Goal: Information Seeking & Learning: Compare options

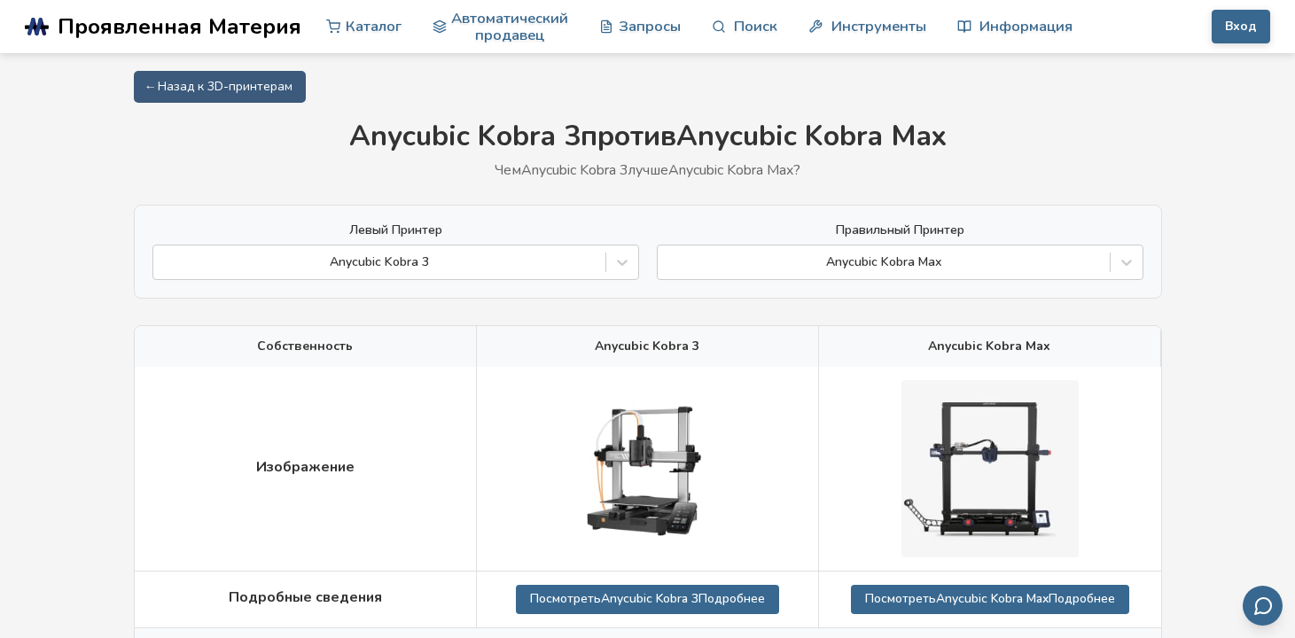
scroll to position [443, 0]
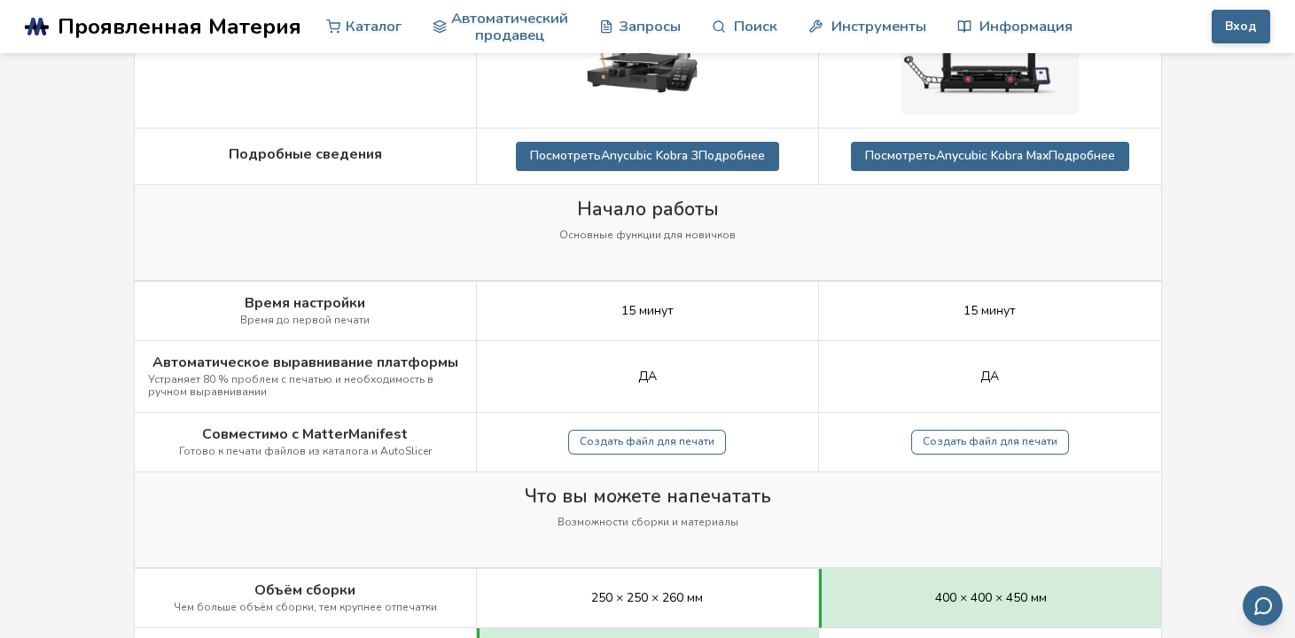
click at [550, 357] on div "ДА" at bounding box center [648, 377] width 342 height 72
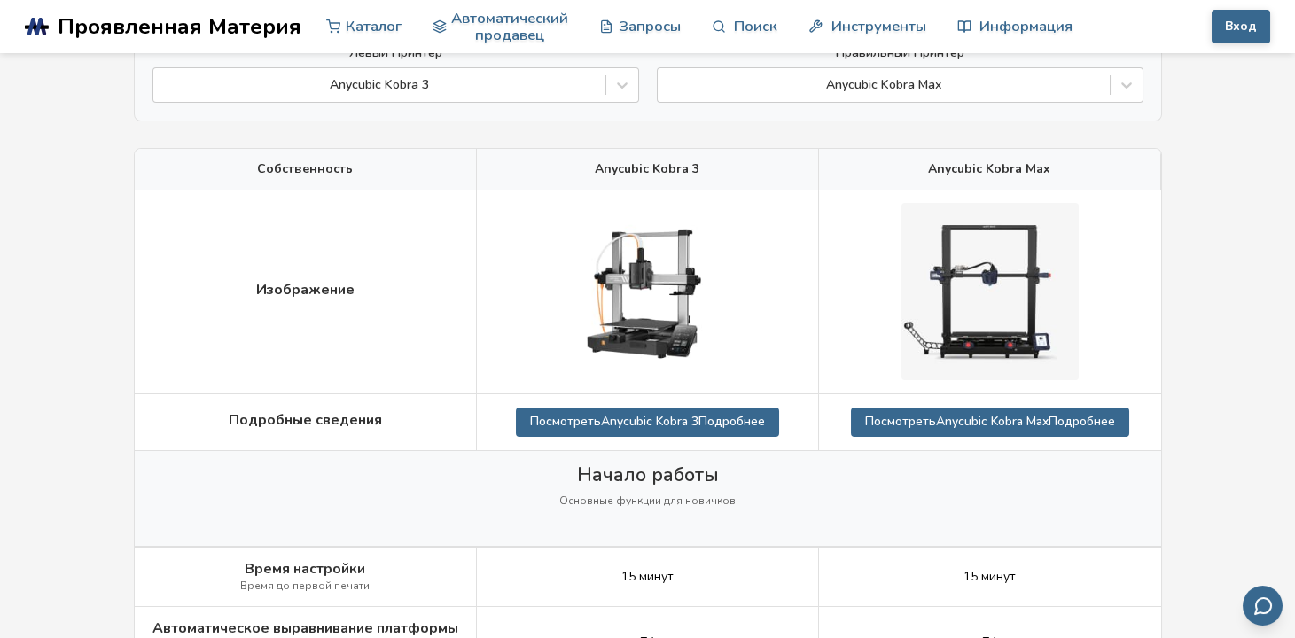
scroll to position [0, 0]
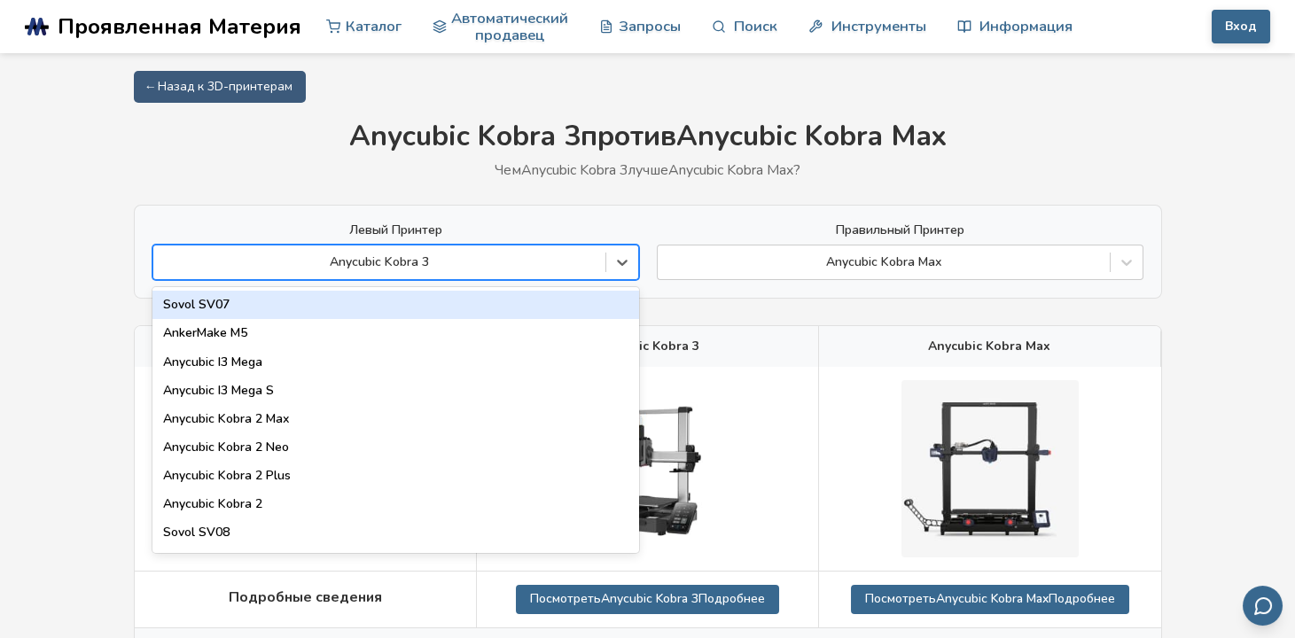
click at [490, 254] on div at bounding box center [379, 263] width 434 height 18
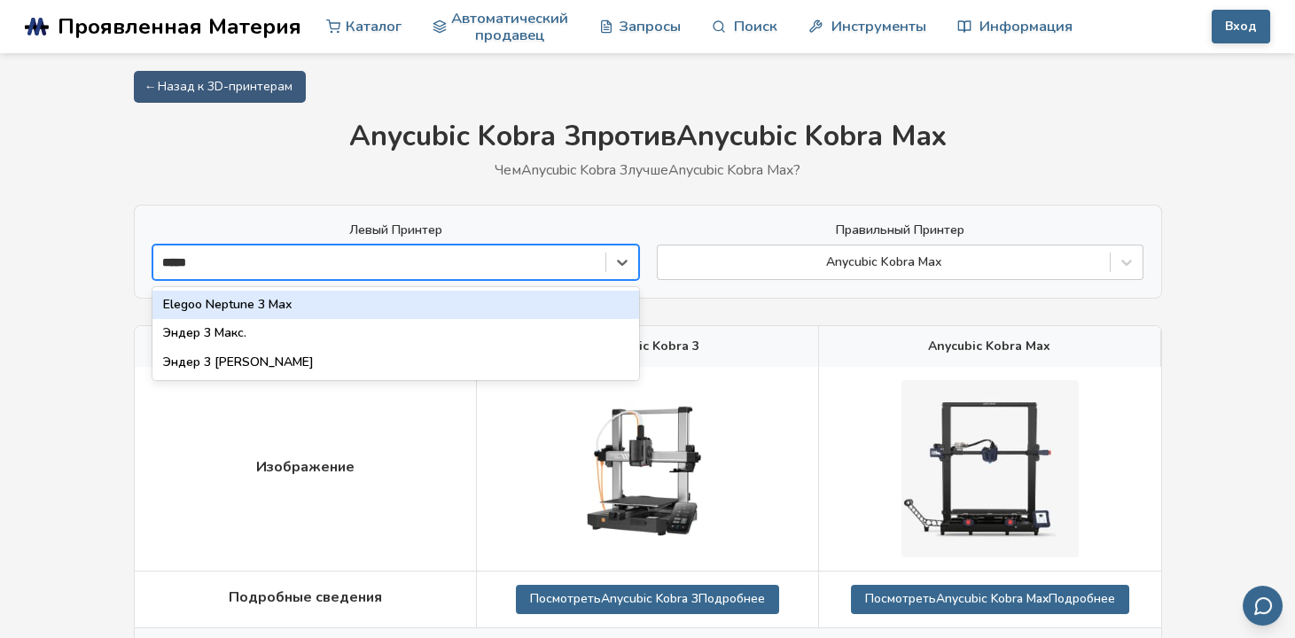
type input "*****"
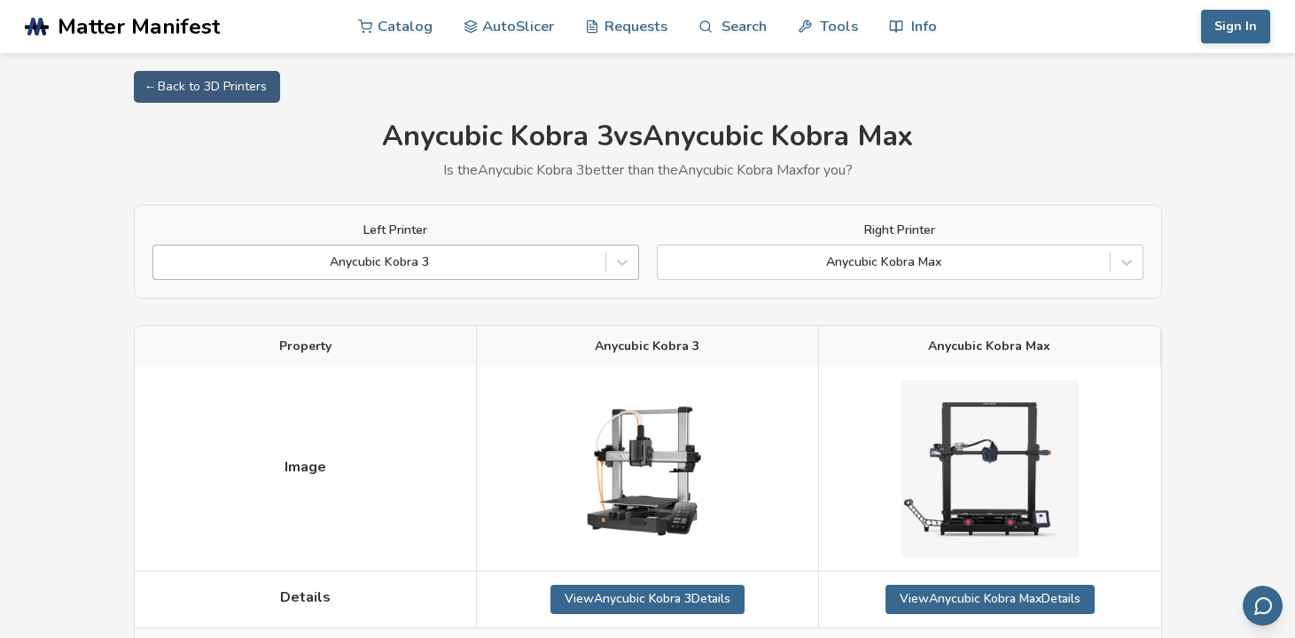
click at [451, 263] on div at bounding box center [379, 263] width 434 height 18
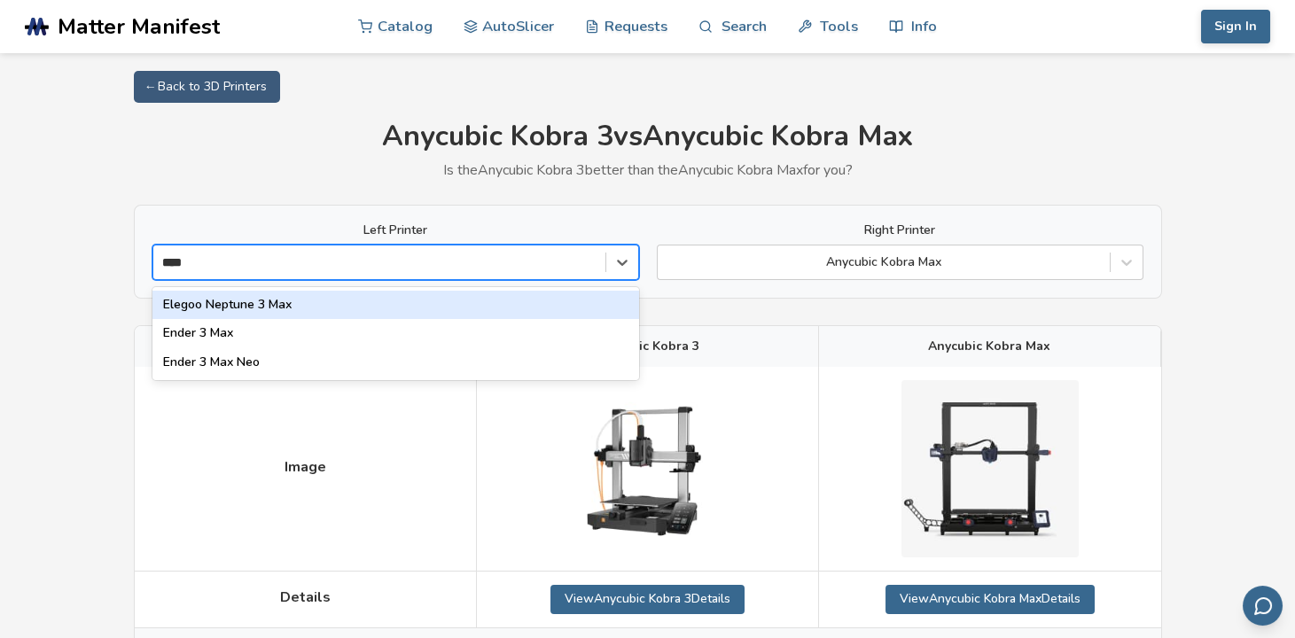
type input "*****"
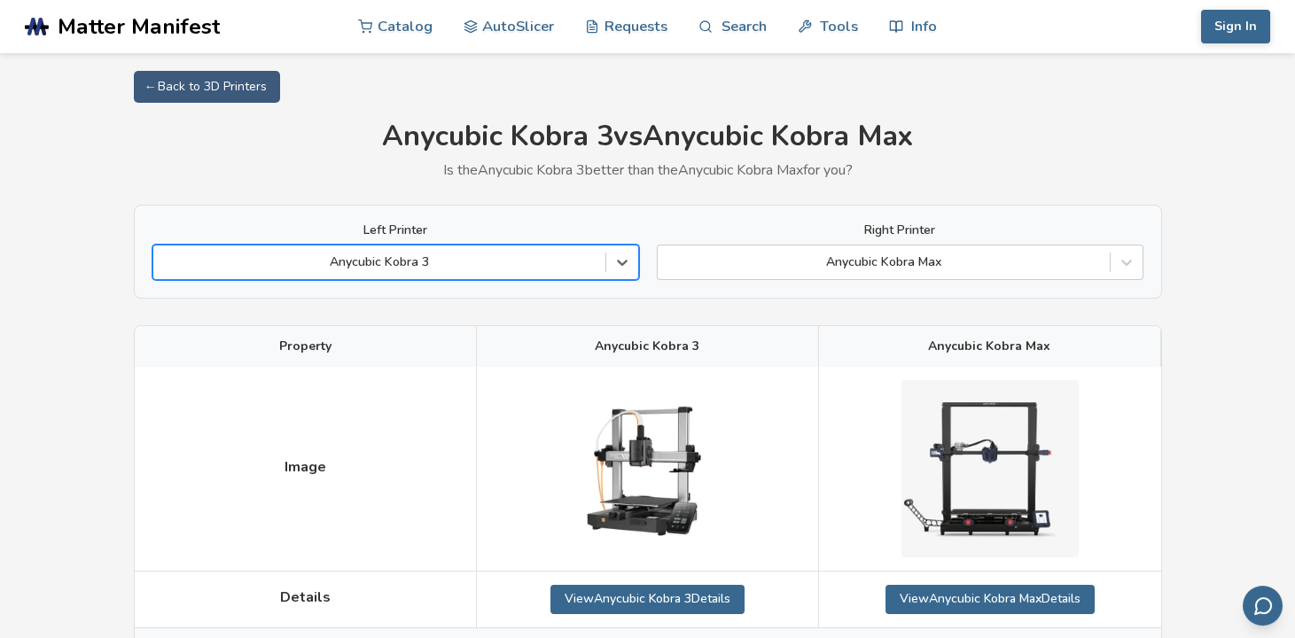
drag, startPoint x: 359, startPoint y: 246, endPoint x: 170, endPoint y: 266, distance: 189.8
click at [170, 266] on div "Anycubic Kobra 3" at bounding box center [395, 262] width 487 height 35
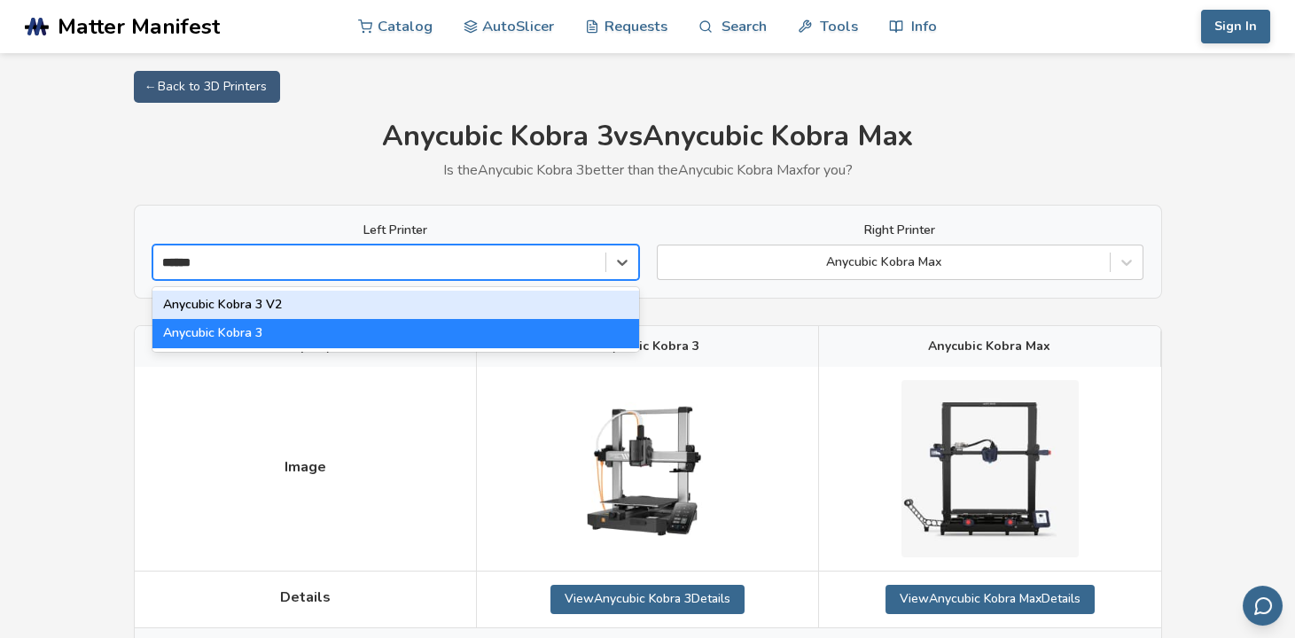
type input "*******"
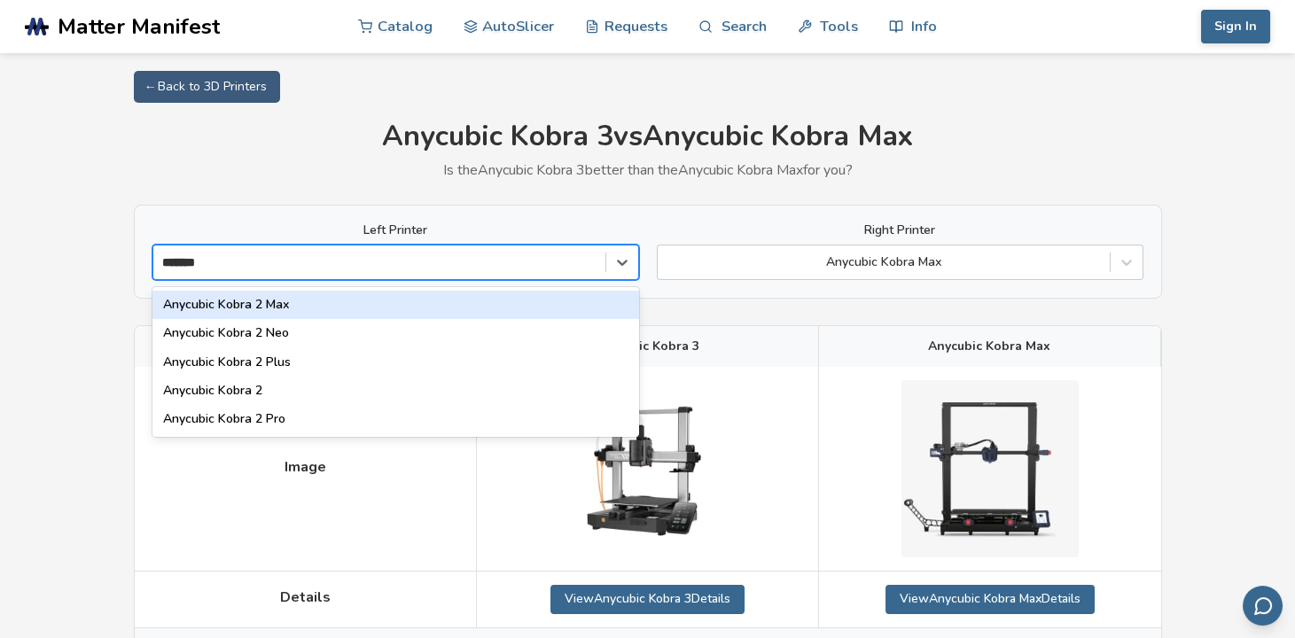
click at [314, 312] on div "Anycubic Kobra 2 Max" at bounding box center [395, 305] width 487 height 28
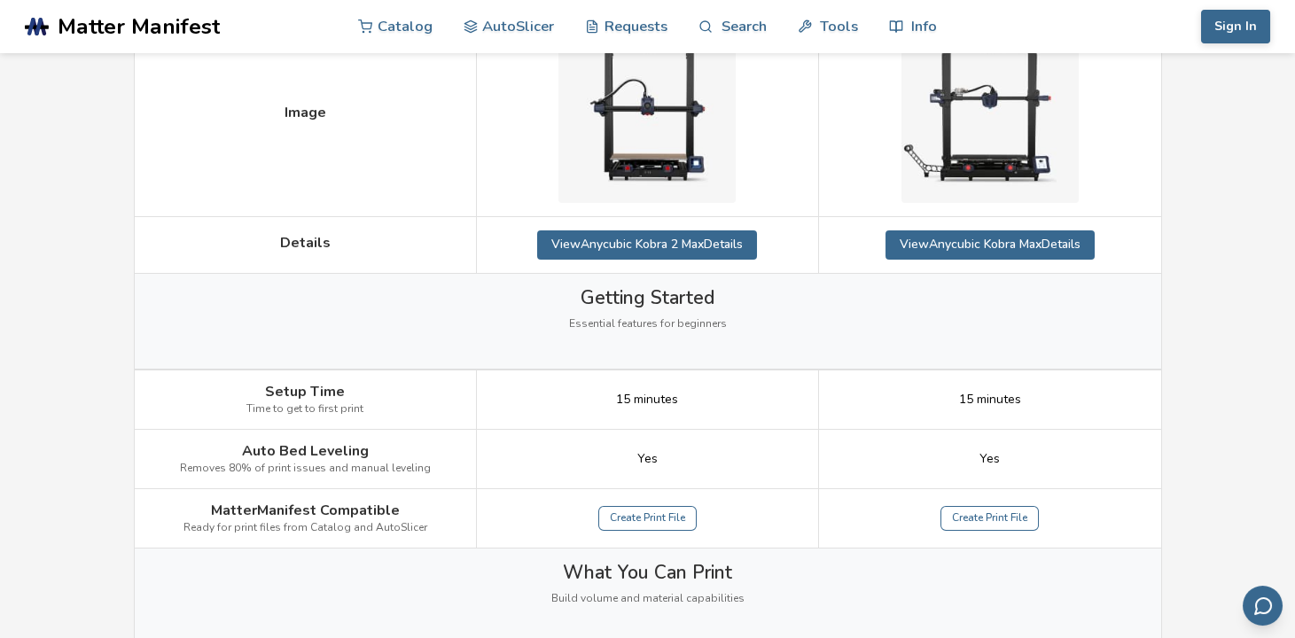
scroll to position [443, 0]
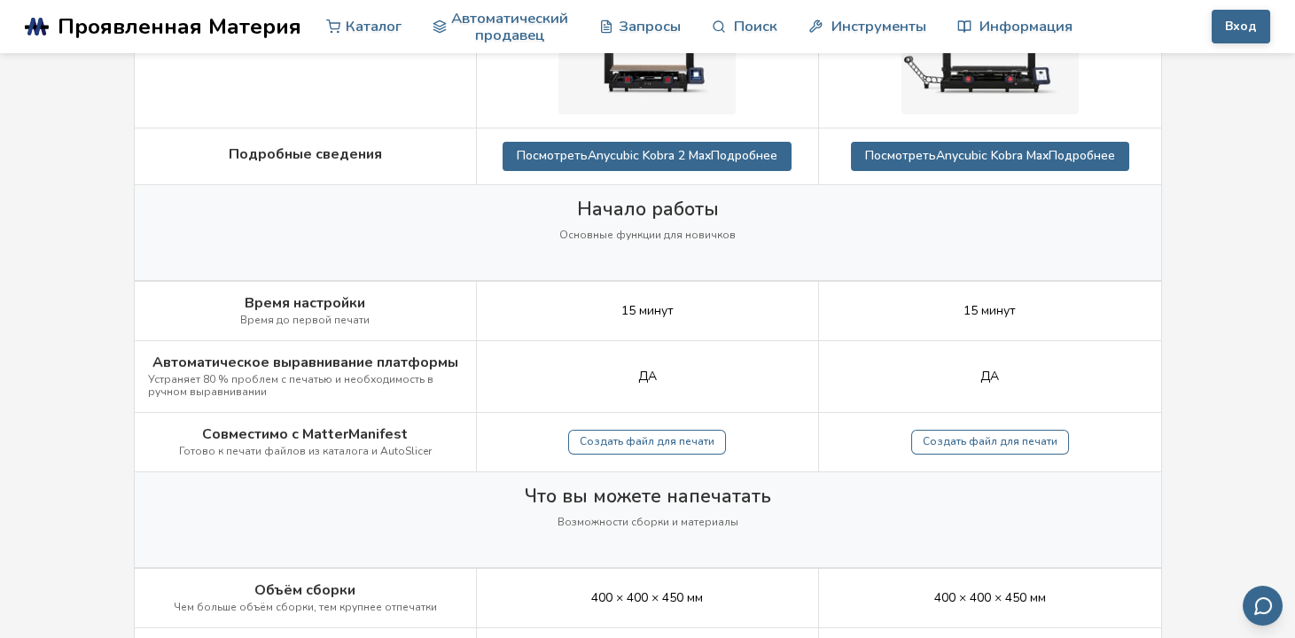
click at [525, 265] on div "Начало работы Основные функции для новичков" at bounding box center [648, 232] width 1027 height 95
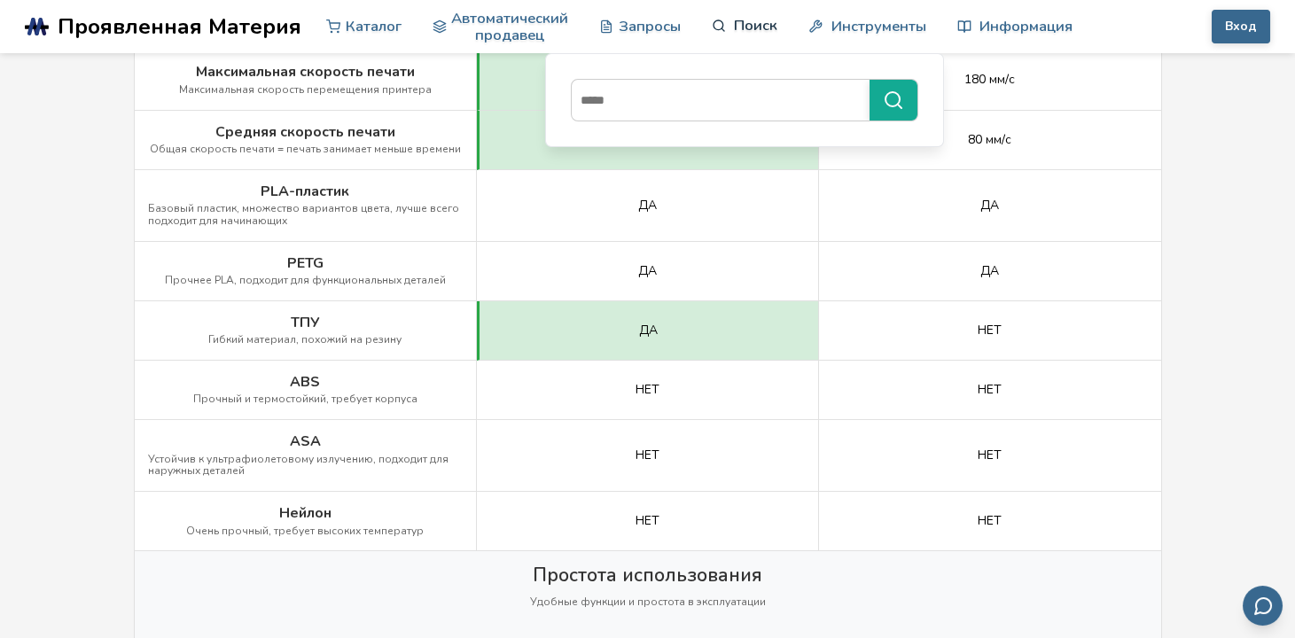
scroll to position [1152, 0]
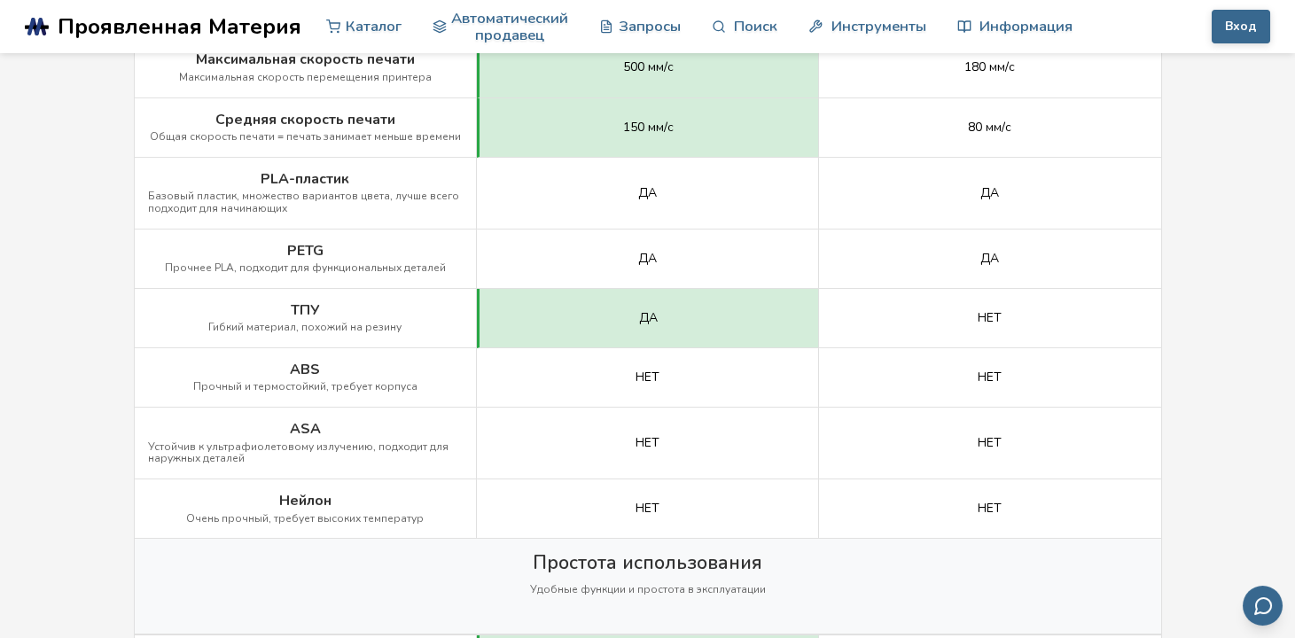
click at [756, 355] on div "НЕТ" at bounding box center [648, 377] width 342 height 59
click at [279, 464] on div "ASA Устойчив к ультрафиолетовому излучению, подходит для наружных деталей" at bounding box center [306, 444] width 342 height 72
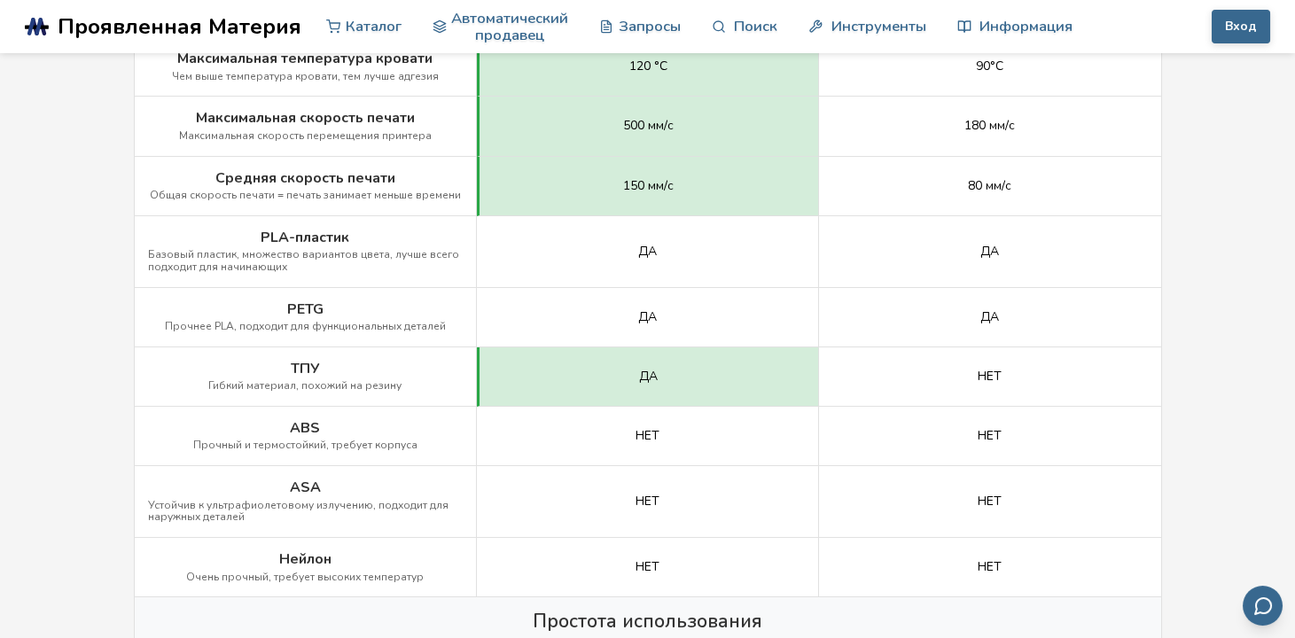
scroll to position [1064, 0]
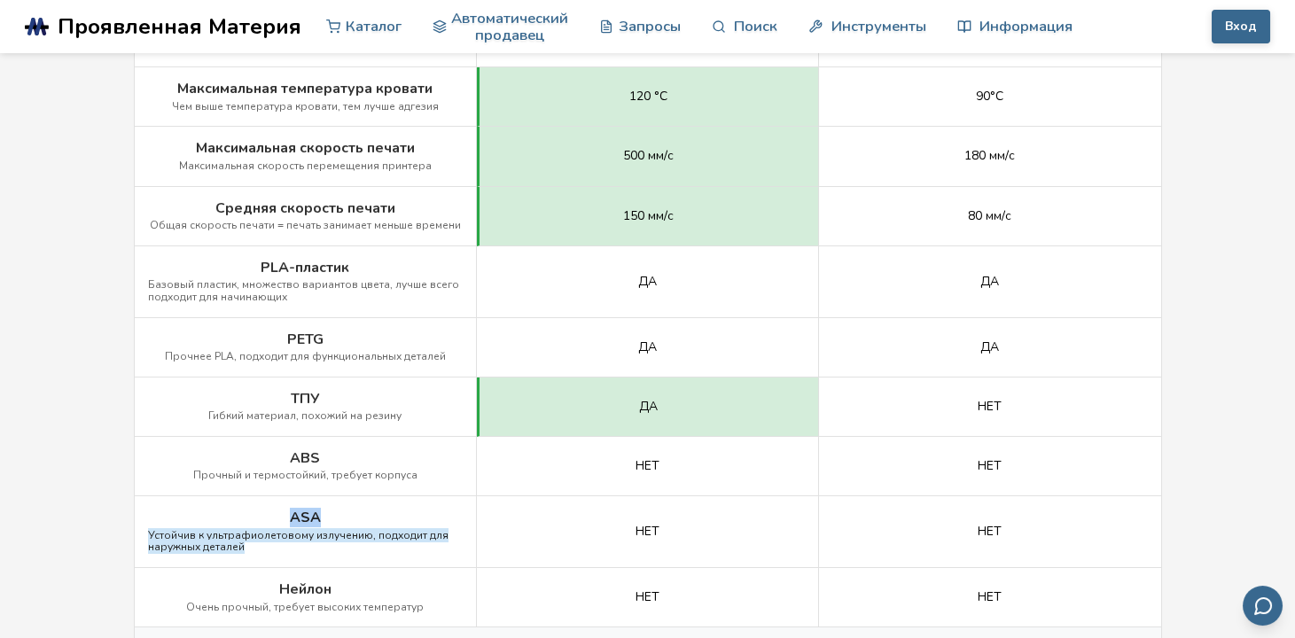
drag, startPoint x: 319, startPoint y: 509, endPoint x: 278, endPoint y: 509, distance: 40.8
click at [278, 509] on div "ASA Устойчив к ультрафиолетовому излучению, подходит для наружных деталей" at bounding box center [306, 532] width 342 height 72
click at [269, 528] on ya-tr-span "Устойчив к ультрафиолетовому излучению, подходит для наружных деталей" at bounding box center [298, 541] width 301 height 27
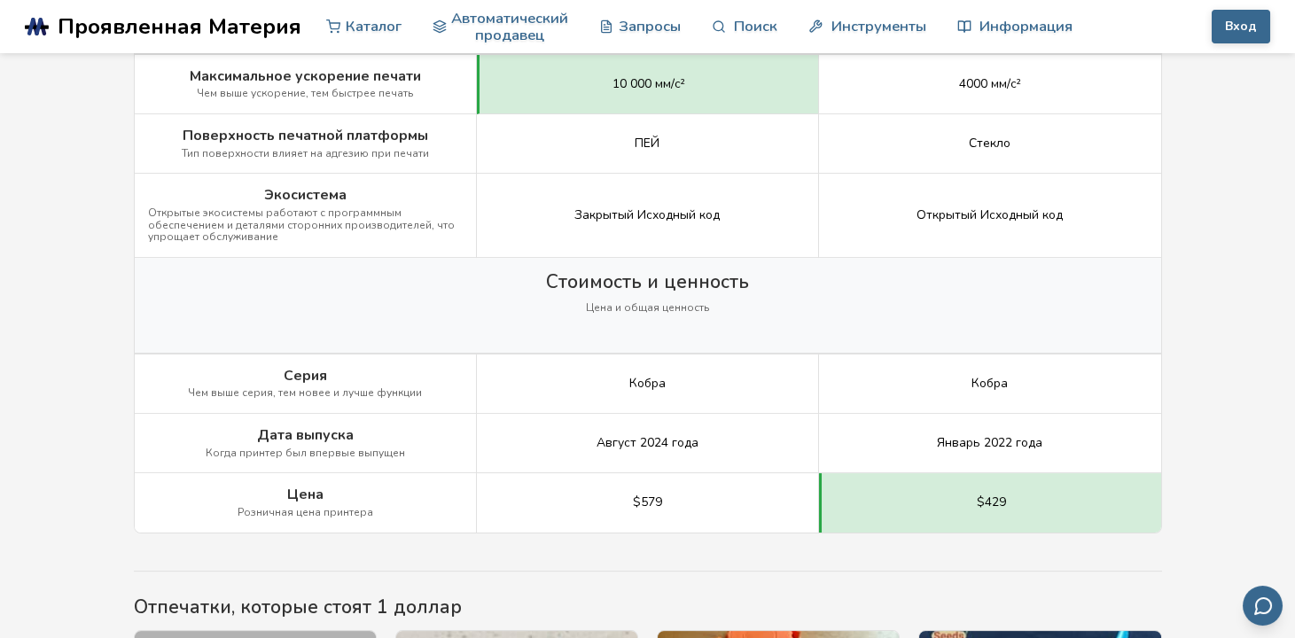
scroll to position [2482, 0]
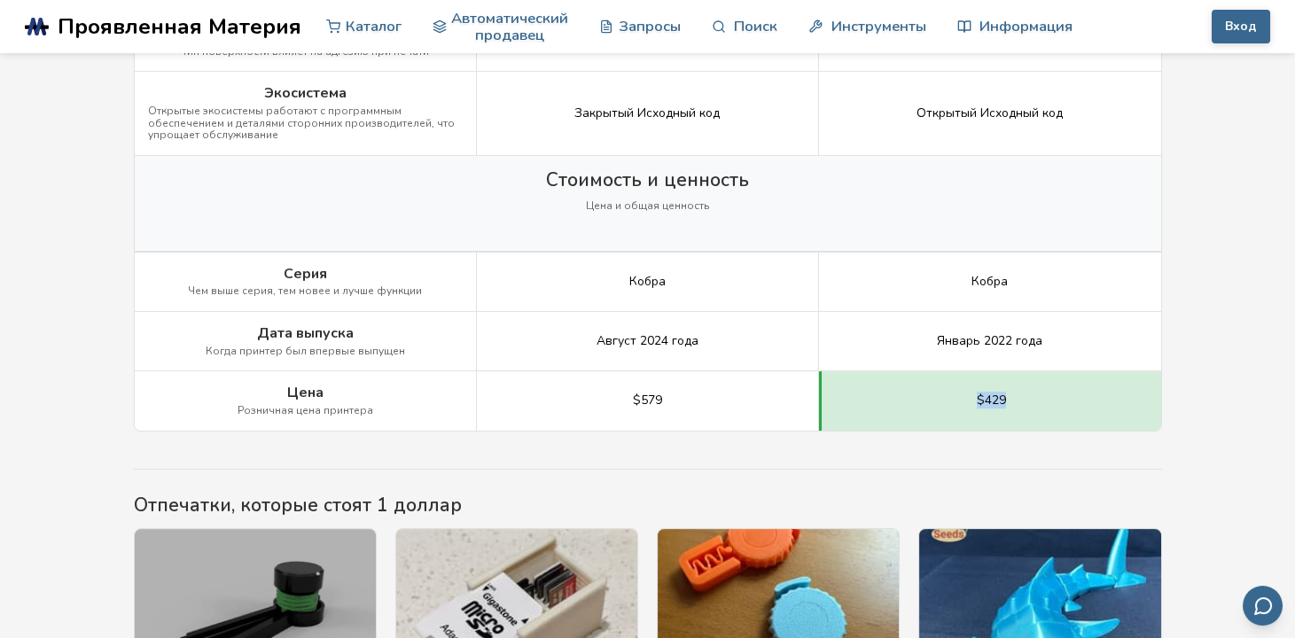
drag, startPoint x: 941, startPoint y: 401, endPoint x: 1033, endPoint y: 399, distance: 92.2
click at [1033, 399] on div "$429" at bounding box center [990, 400] width 342 height 59
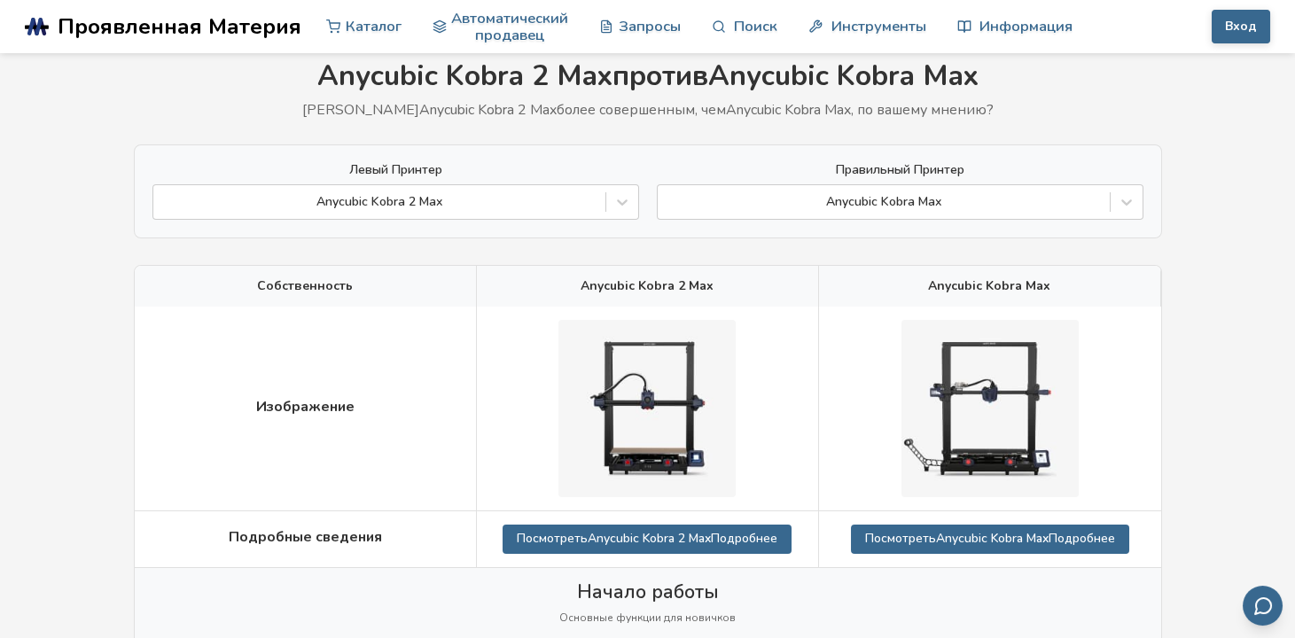
scroll to position [0, 0]
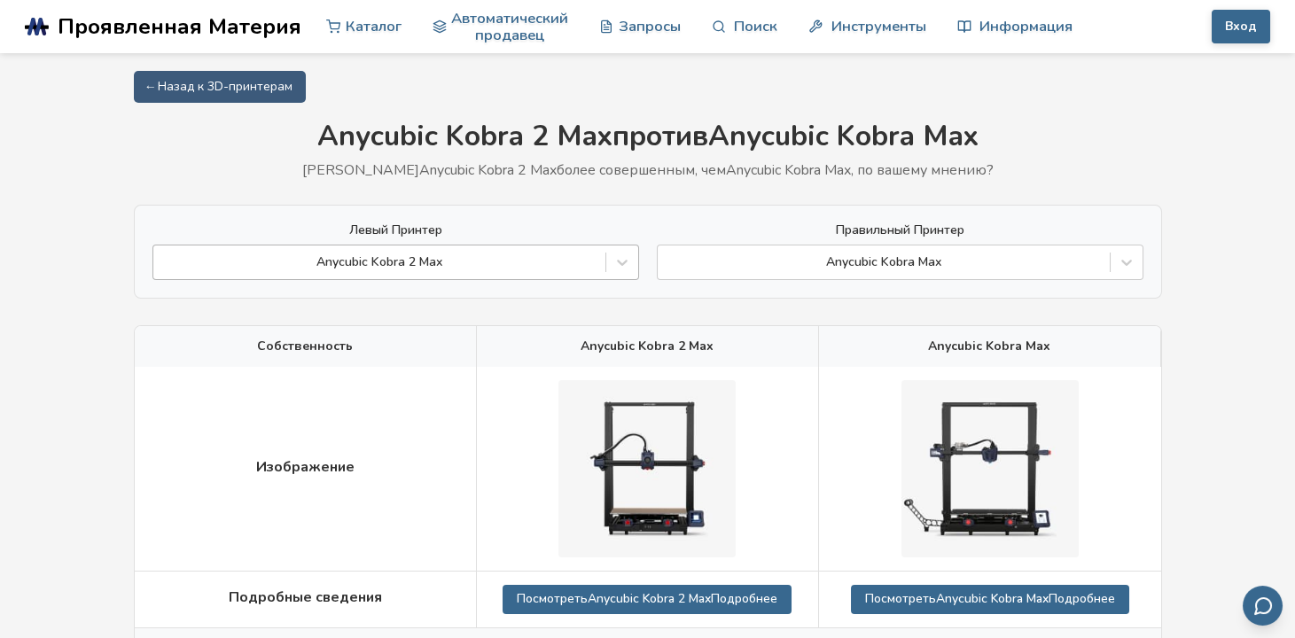
click at [552, 262] on div at bounding box center [379, 263] width 434 height 18
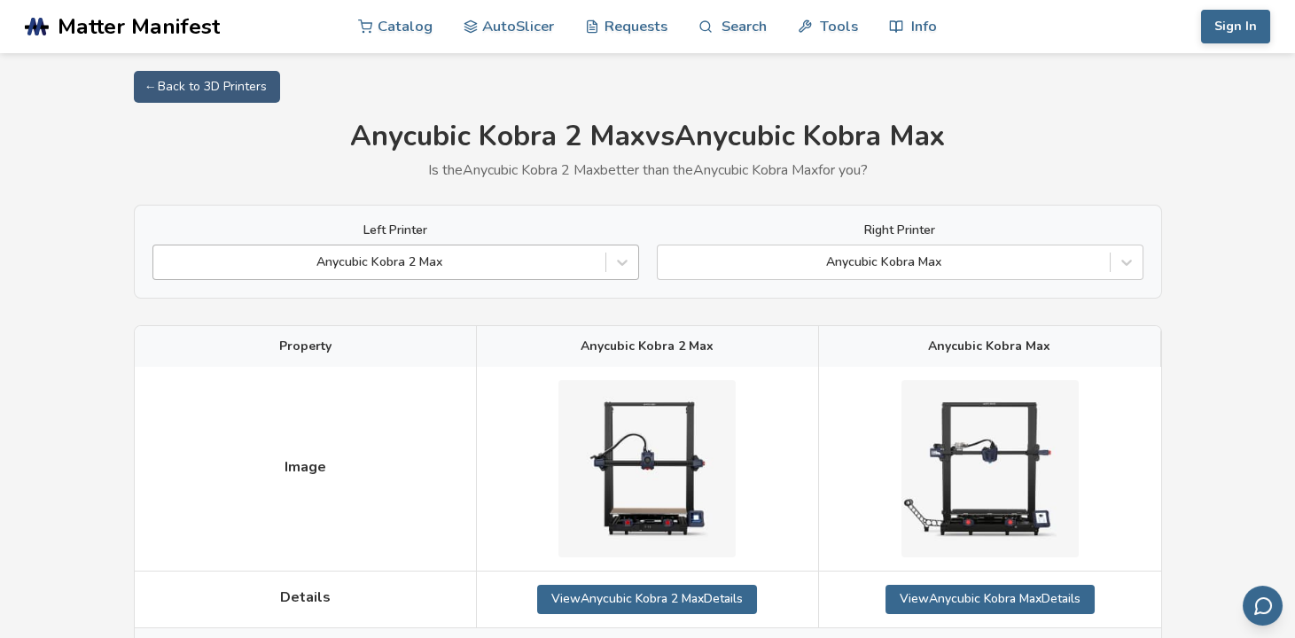
click at [419, 265] on div at bounding box center [379, 263] width 434 height 18
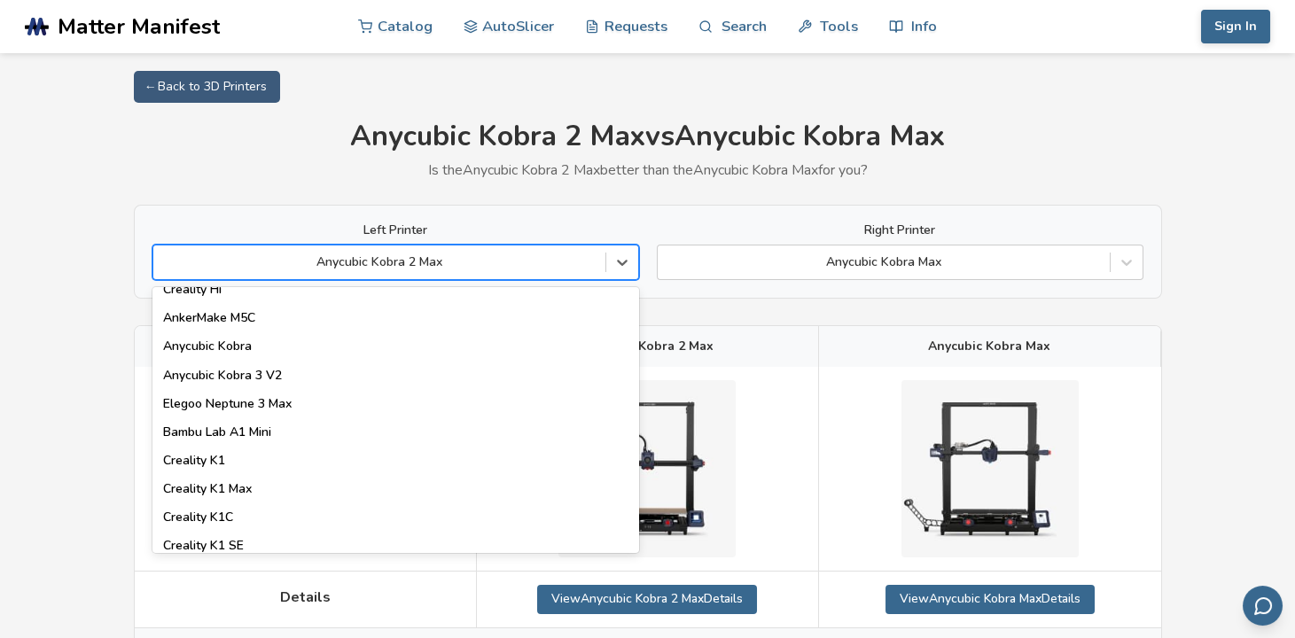
scroll to position [266, 0]
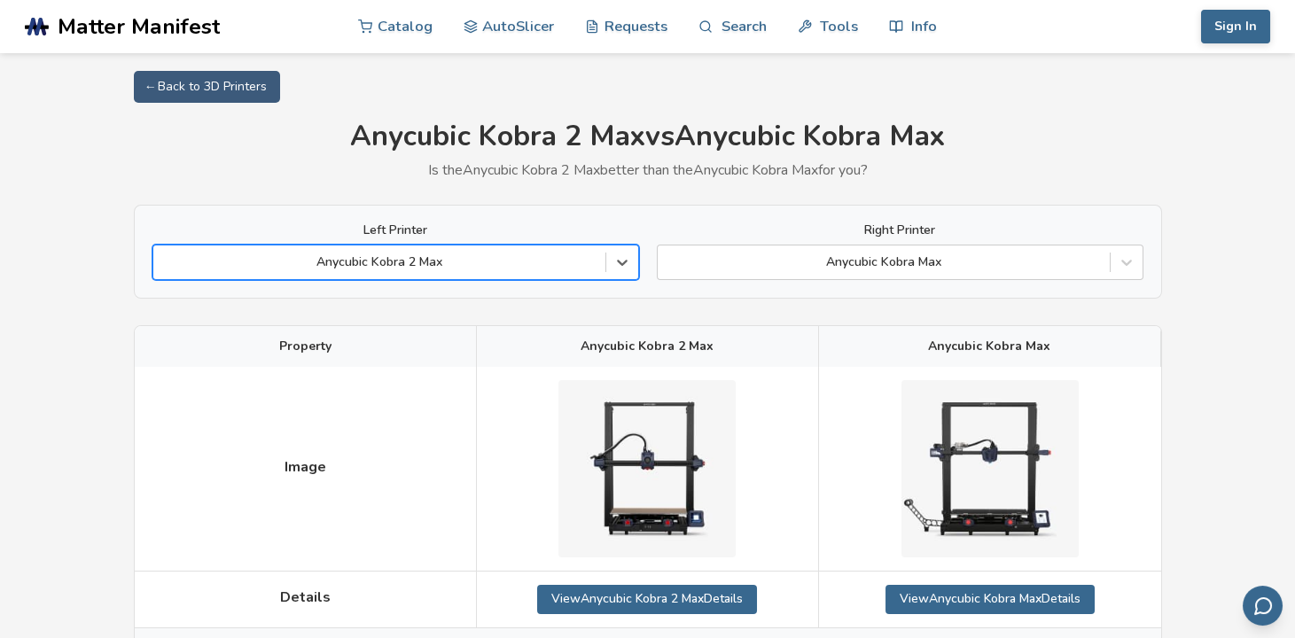
click at [462, 254] on div at bounding box center [379, 263] width 434 height 18
type input "*"
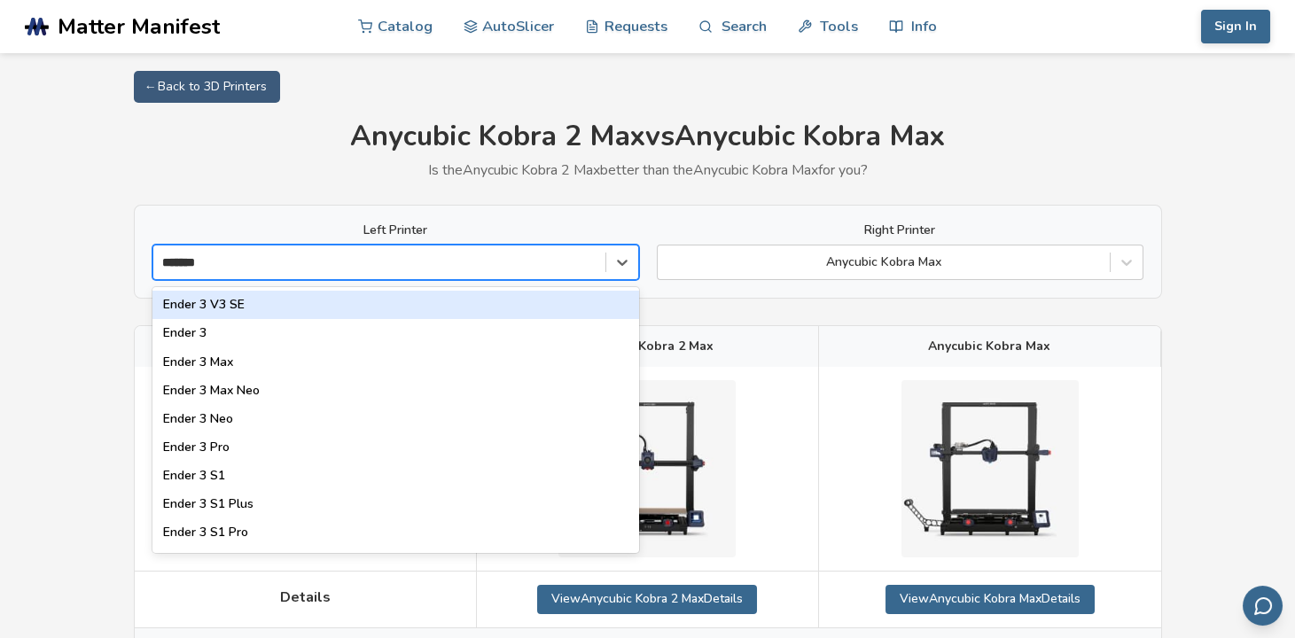
type input "*******"
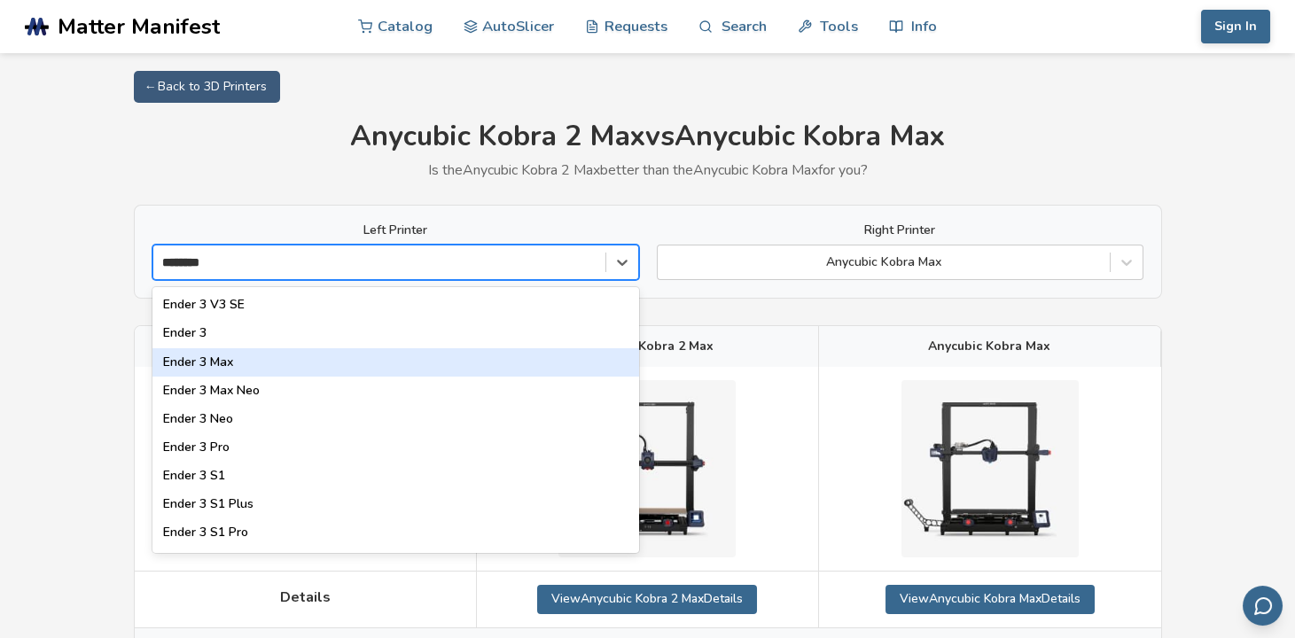
click at [271, 359] on div "Ender 3 Max" at bounding box center [395, 362] width 487 height 28
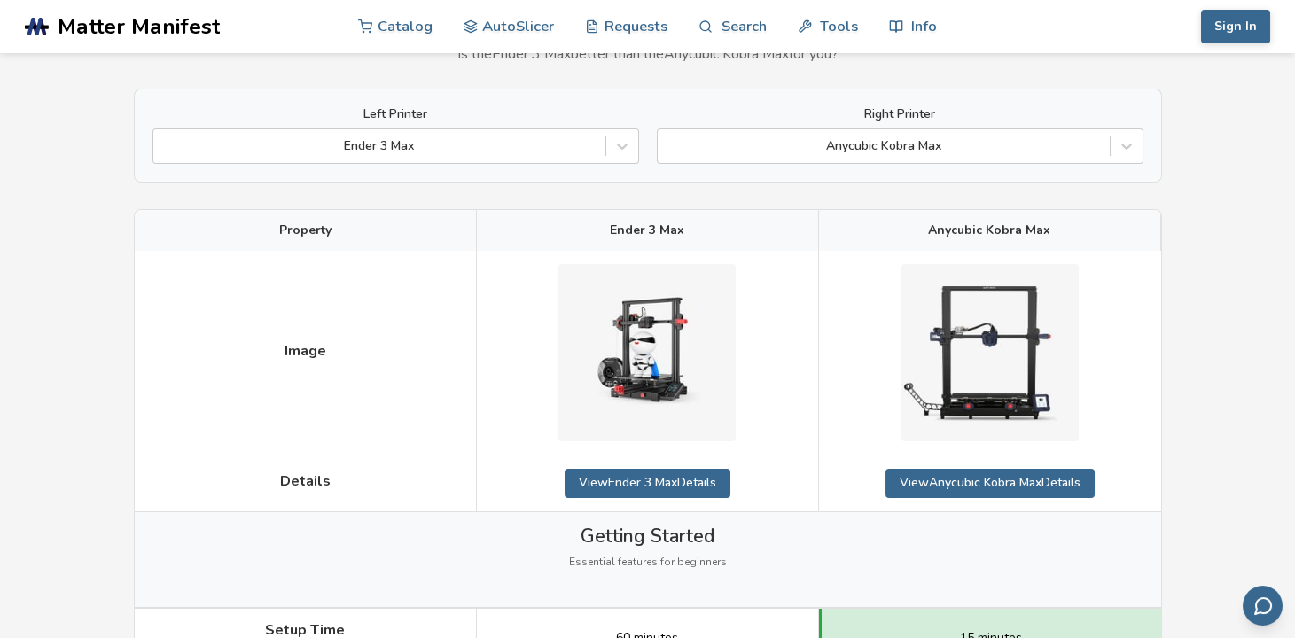
scroll to position [89, 0]
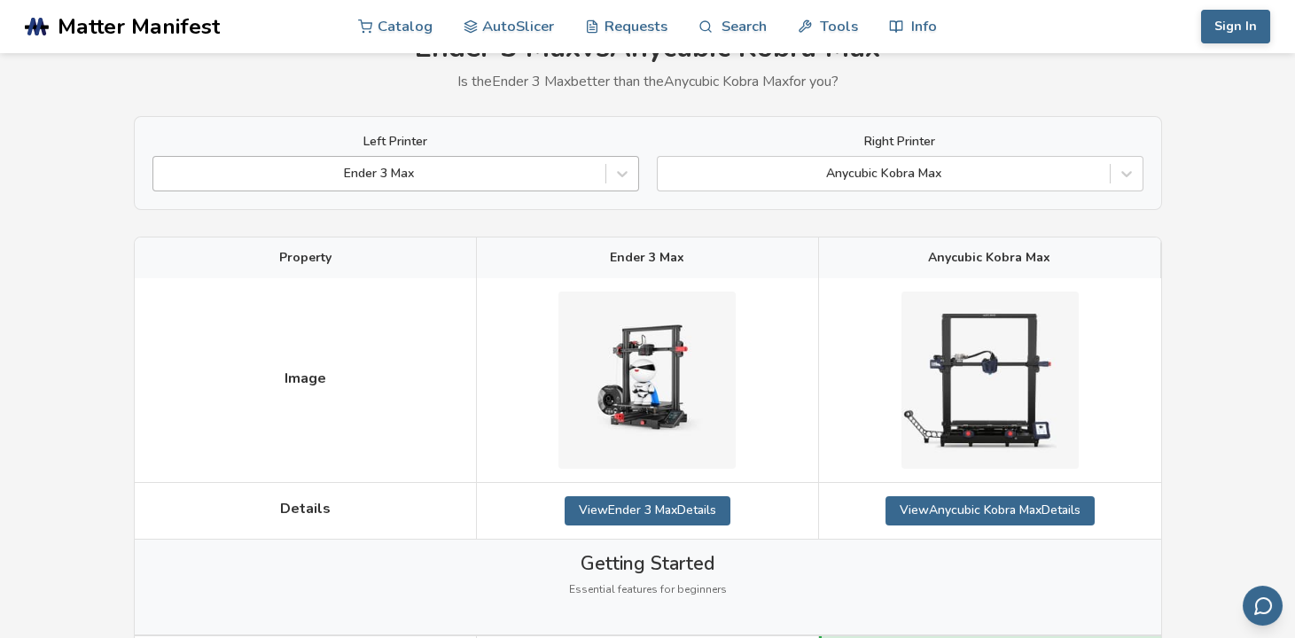
click at [393, 160] on div "Ender 3 Max" at bounding box center [395, 173] width 487 height 35
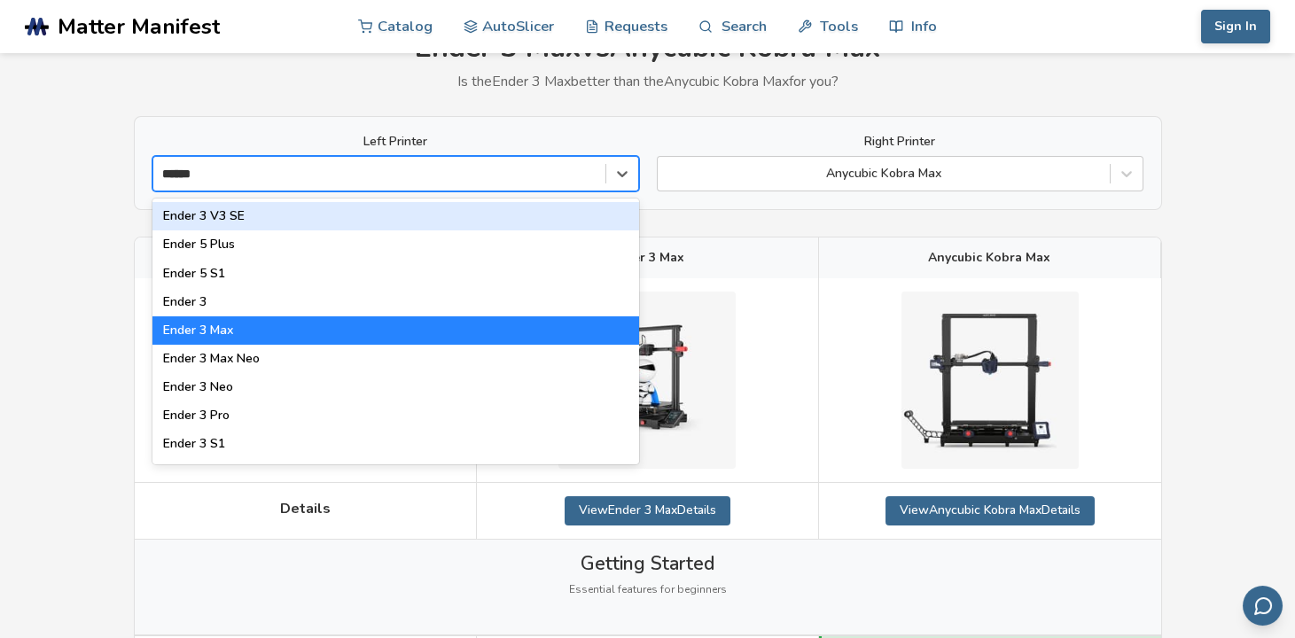
type input "*******"
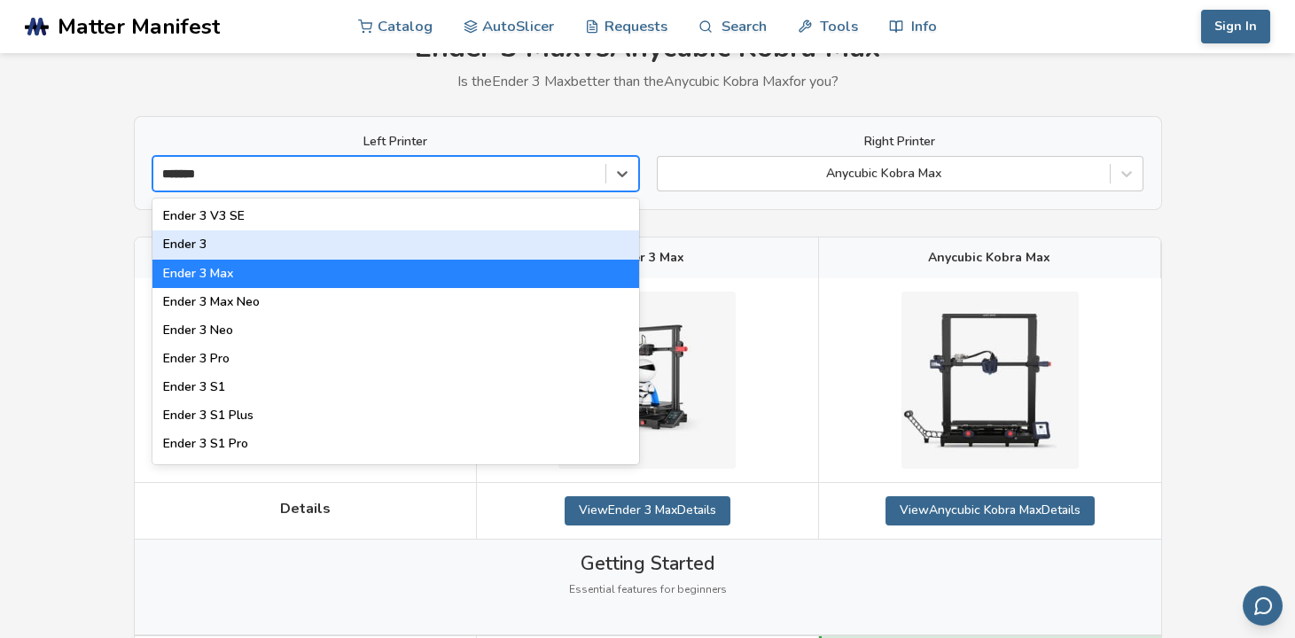
click at [341, 242] on div "Ender 3" at bounding box center [395, 244] width 487 height 28
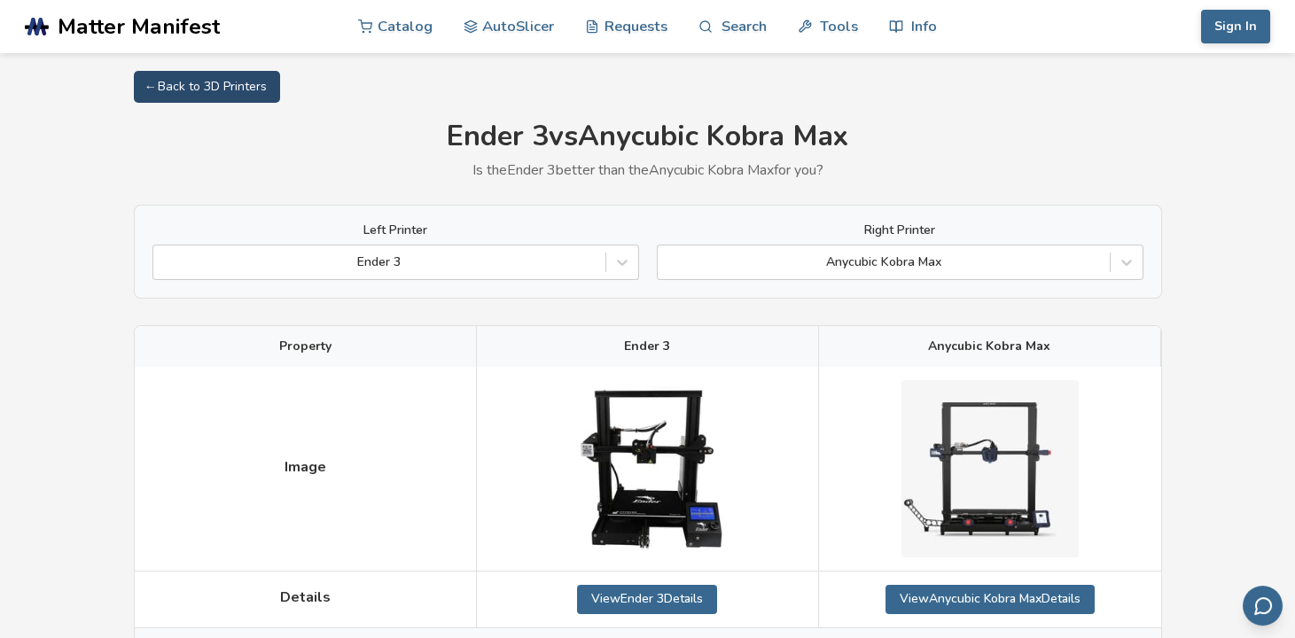
click at [224, 82] on link "← Back to 3D Printers" at bounding box center [207, 87] width 146 height 32
click at [423, 20] on ya-tr-span "Catalog" at bounding box center [405, 25] width 55 height 17
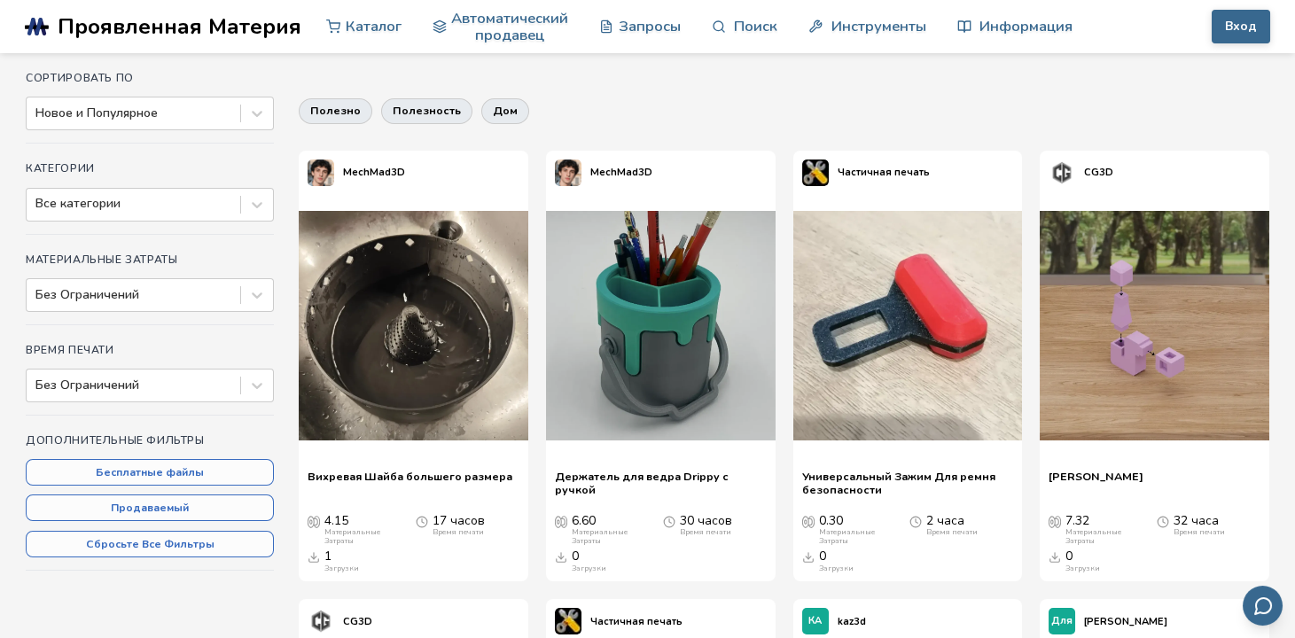
scroll to position [177, 0]
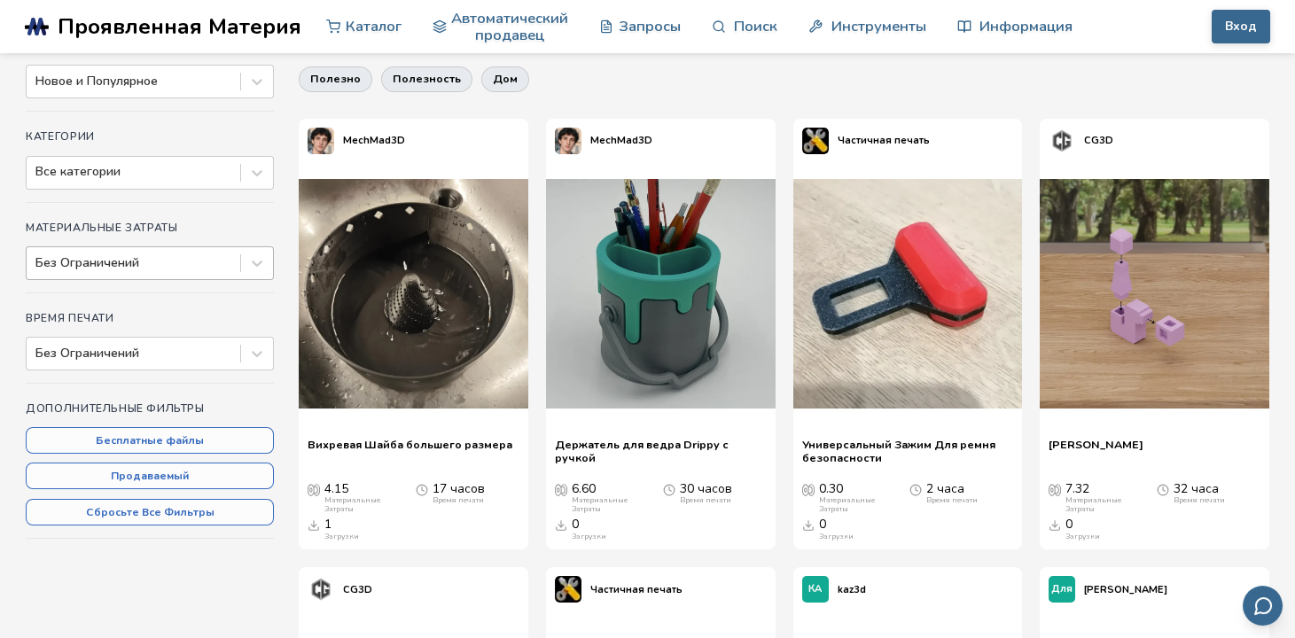
click at [166, 248] on div "Без Ограничений" at bounding box center [150, 263] width 248 height 34
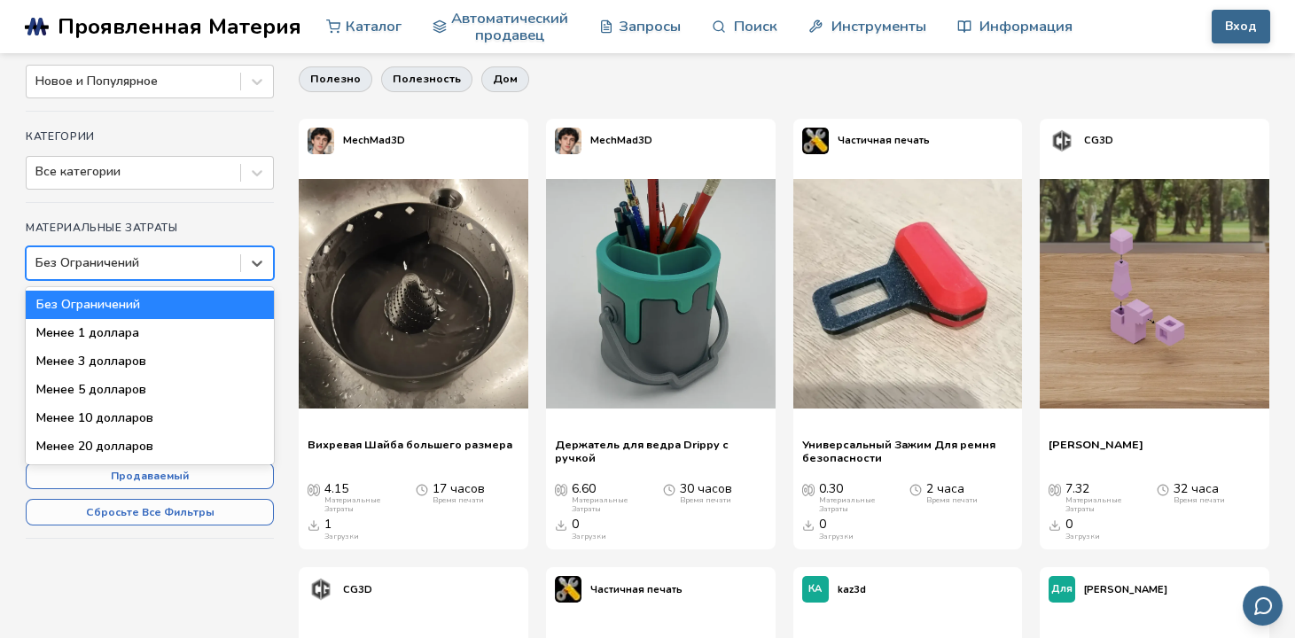
click at [172, 216] on div "Сортировать по Новое и Популярное Категории Все категории Материальные Затраты …" at bounding box center [150, 305] width 248 height 530
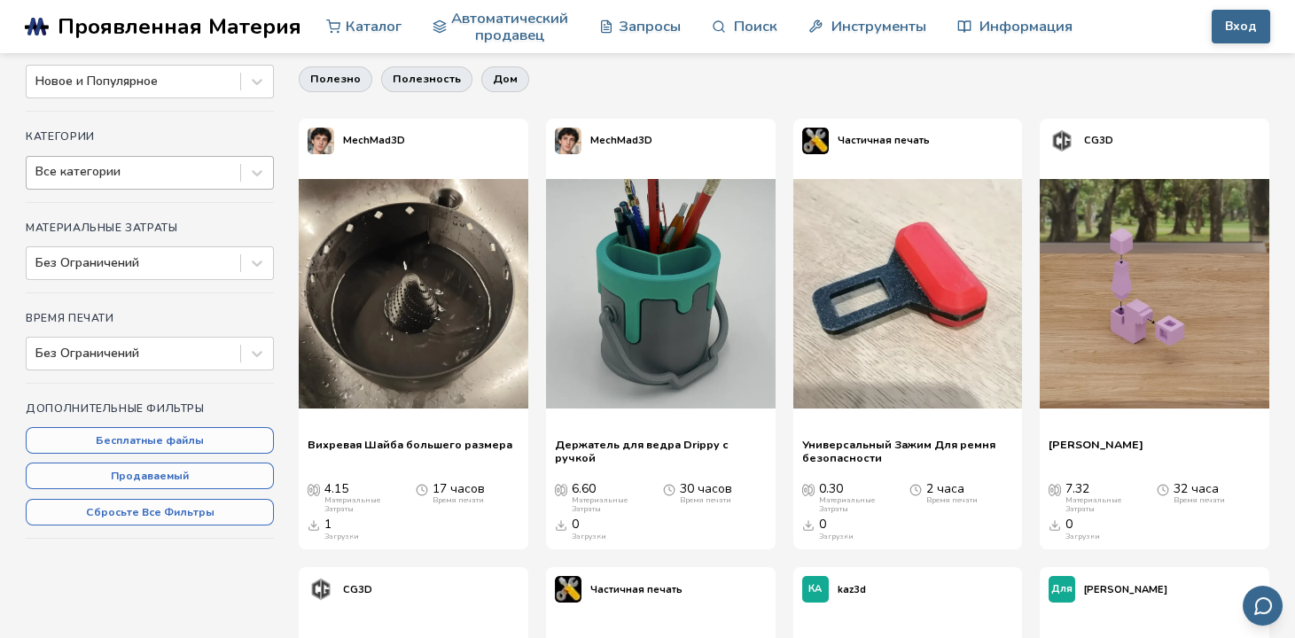
click at [170, 175] on div at bounding box center [133, 172] width 196 height 18
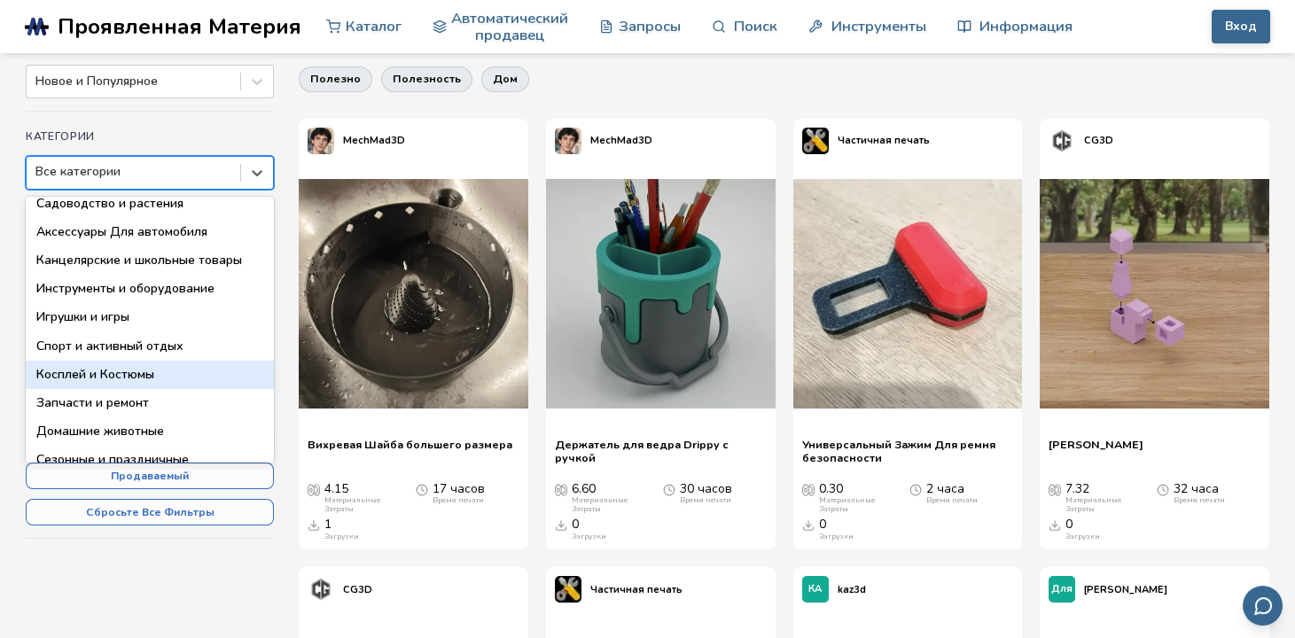
scroll to position [282, 0]
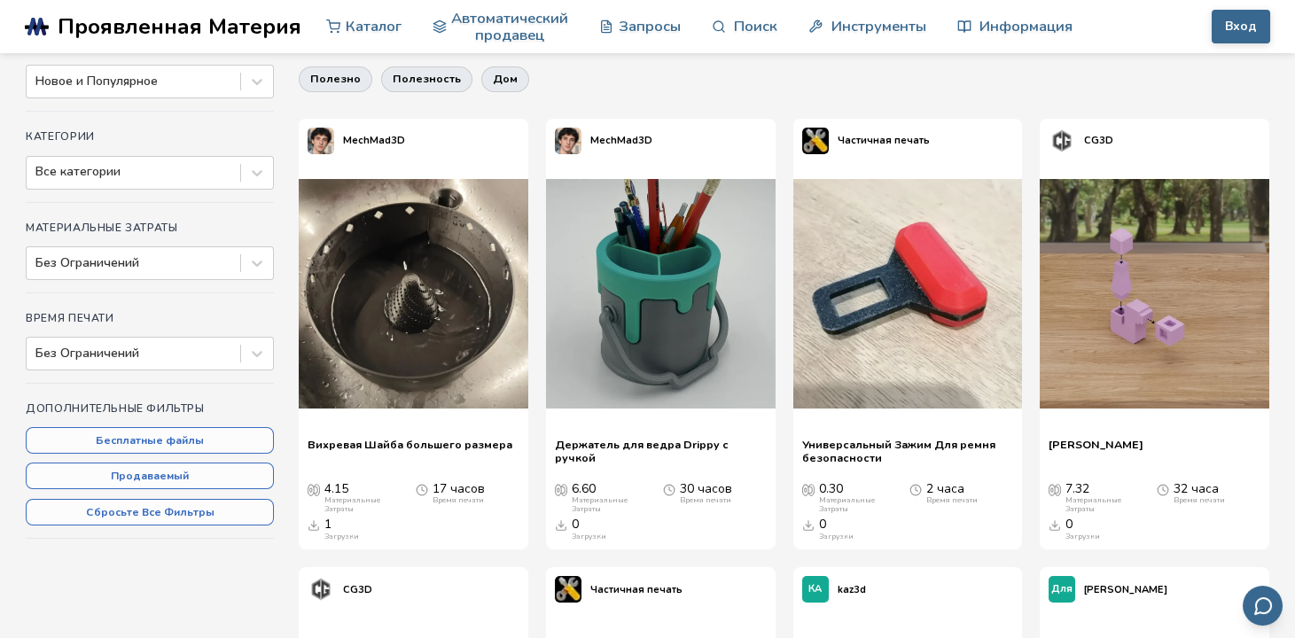
click at [191, 140] on h4 "Категории" at bounding box center [150, 136] width 248 height 12
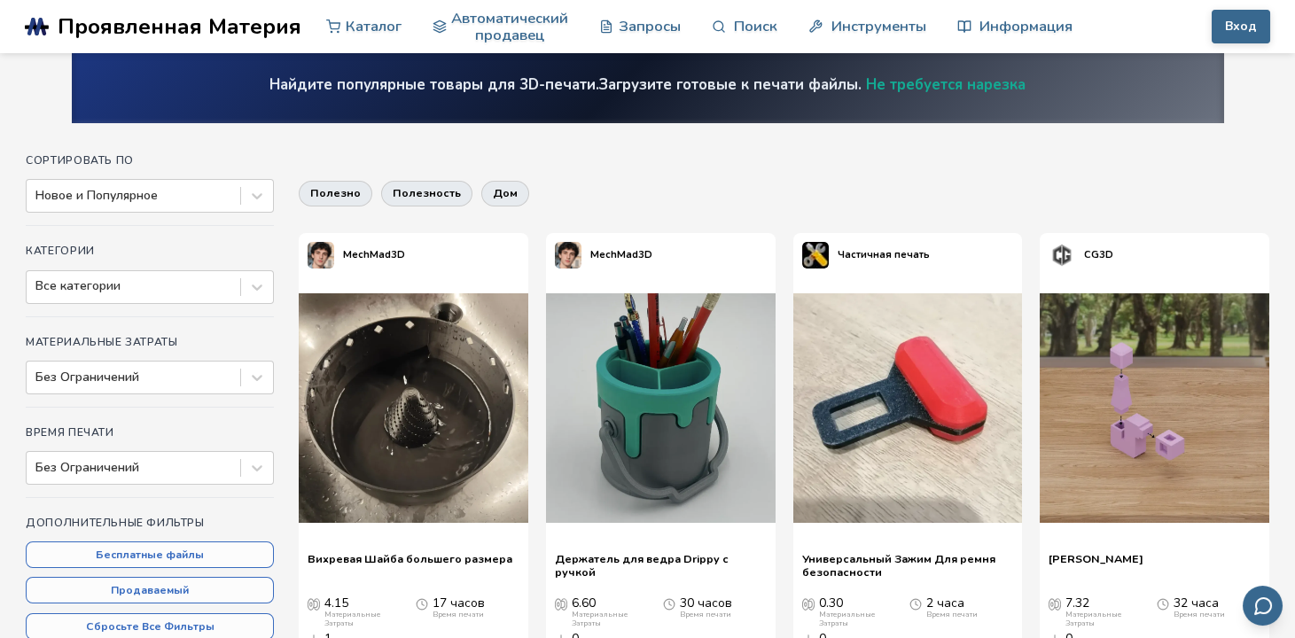
scroll to position [0, 0]
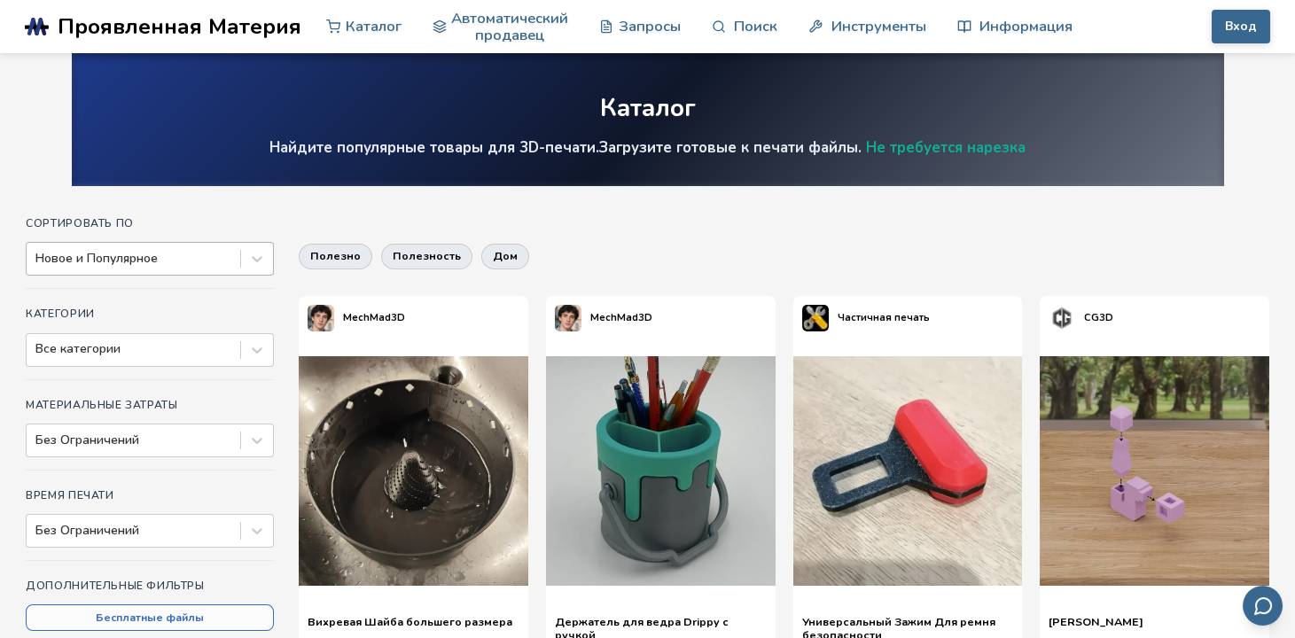
click at [207, 269] on div "Новое и Популярное" at bounding box center [134, 258] width 214 height 25
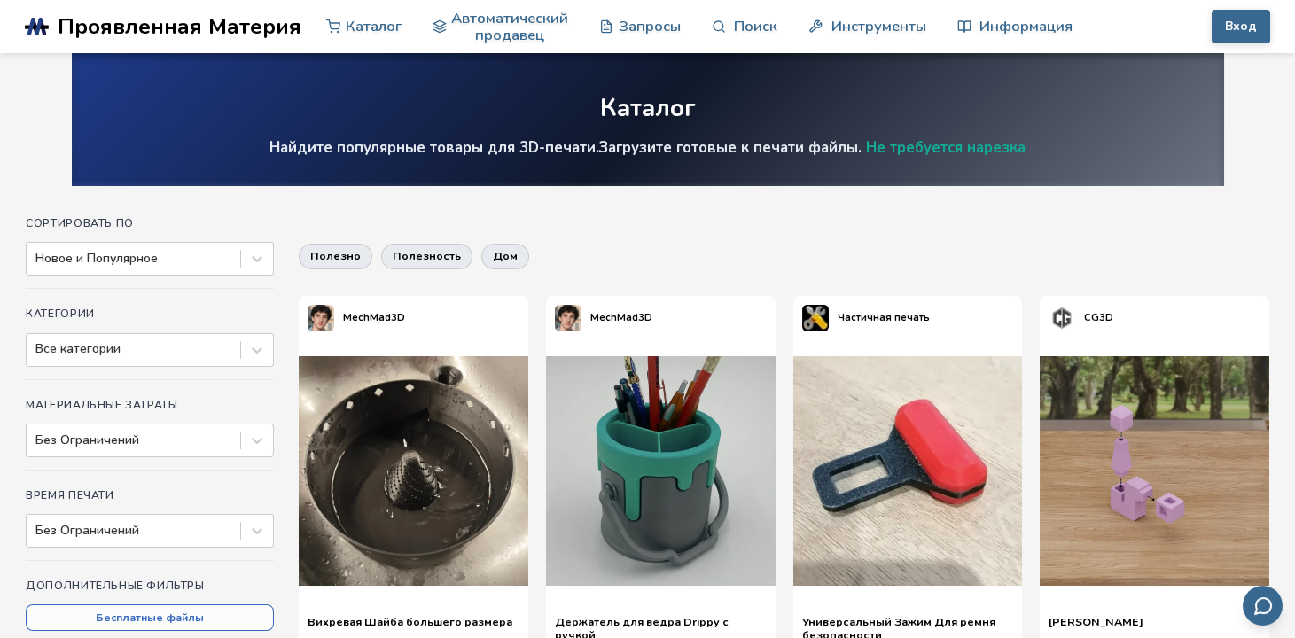
click at [236, 217] on h4 "Сортировать по" at bounding box center [150, 223] width 248 height 12
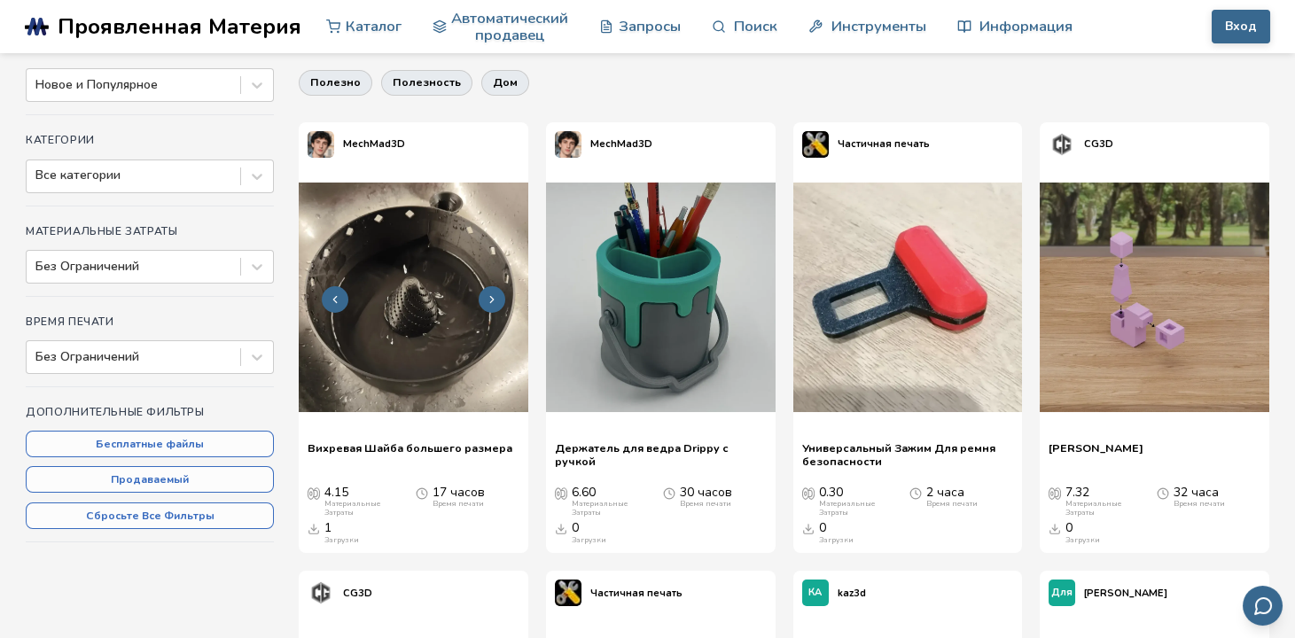
scroll to position [355, 0]
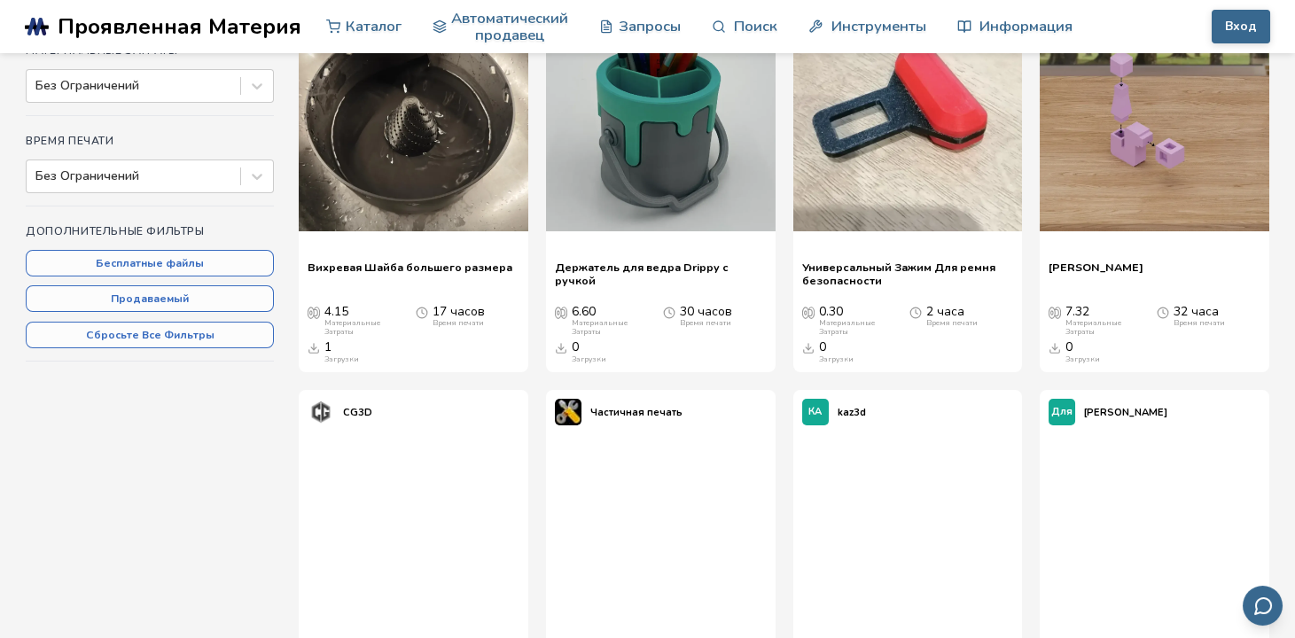
click at [274, 404] on div "Сортировать по Новое и Популярное Категории Все категории Материальные Затраты …" at bounding box center [150, 140] width 248 height 555
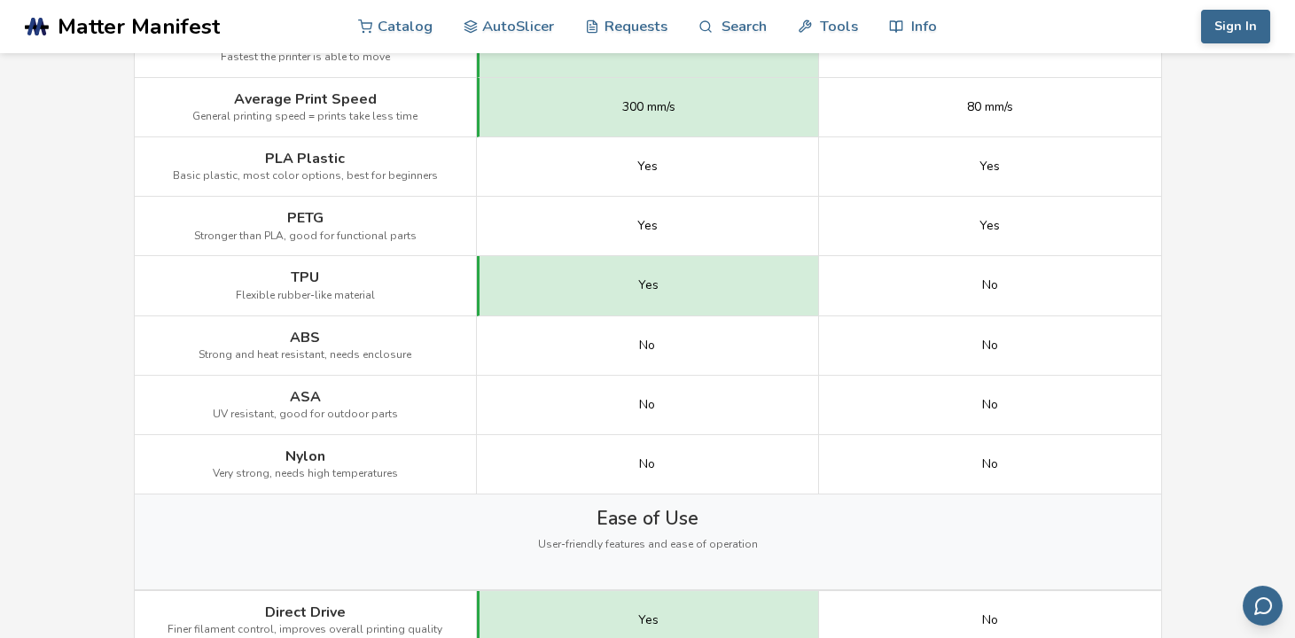
scroll to position [1330, 0]
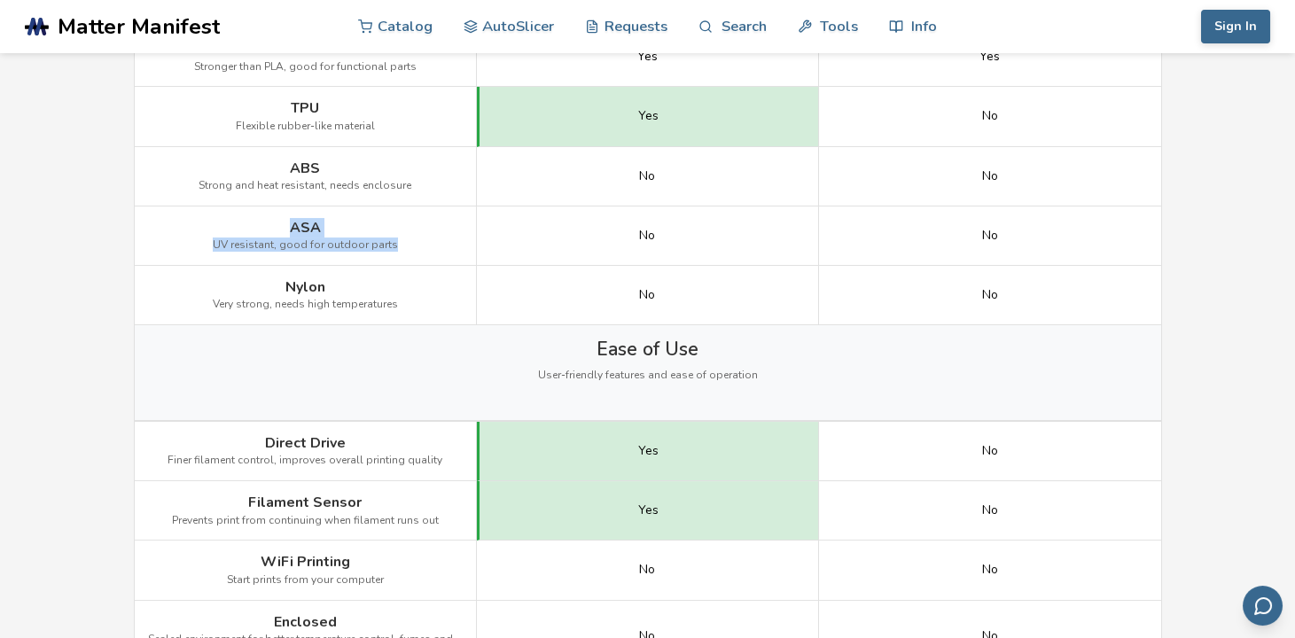
drag, startPoint x: 399, startPoint y: 247, endPoint x: 277, endPoint y: 212, distance: 127.4
click at [277, 212] on div "ASA UV resistant, good for outdoor parts" at bounding box center [306, 236] width 342 height 59
click at [397, 259] on div "ASA UV resistant, good for outdoor parts" at bounding box center [306, 236] width 342 height 59
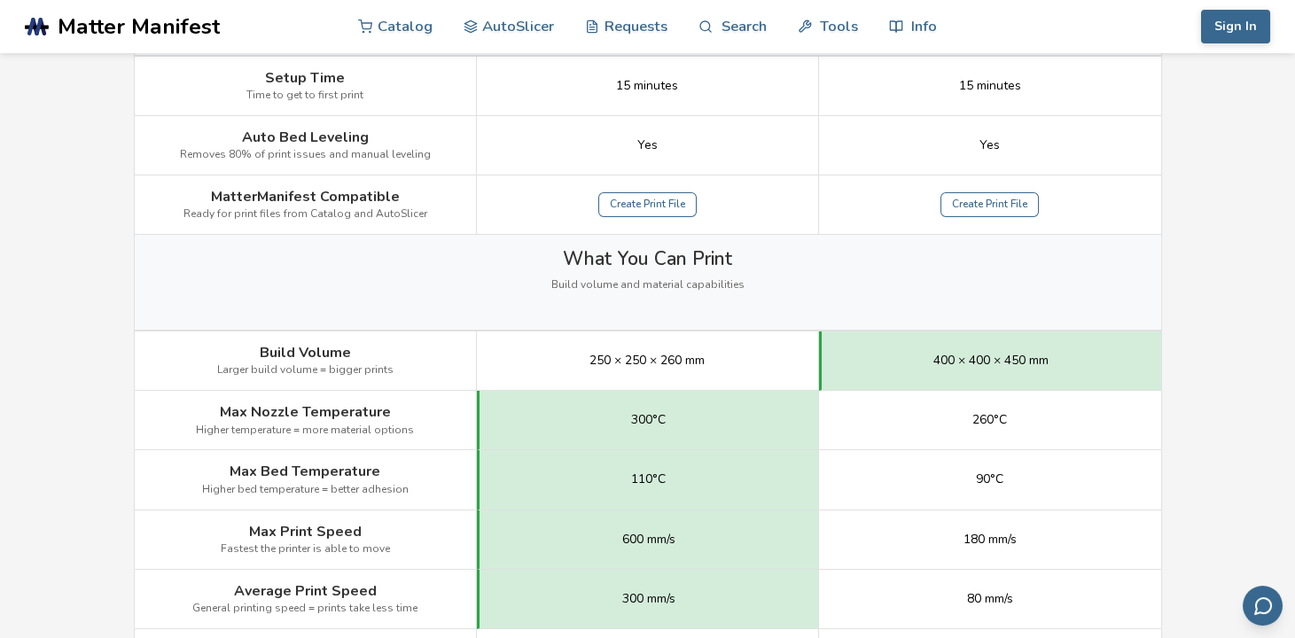
scroll to position [709, 0]
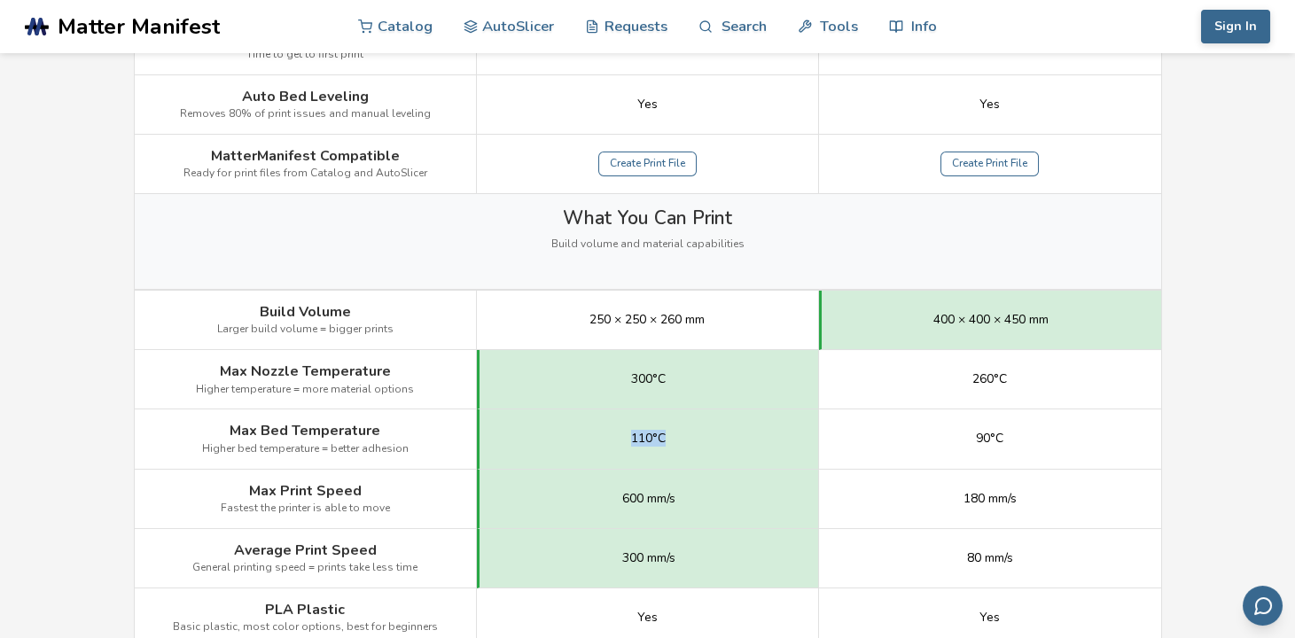
drag, startPoint x: 752, startPoint y: 449, endPoint x: 590, endPoint y: 440, distance: 162.5
click at [590, 440] on div "110°C" at bounding box center [648, 439] width 342 height 59
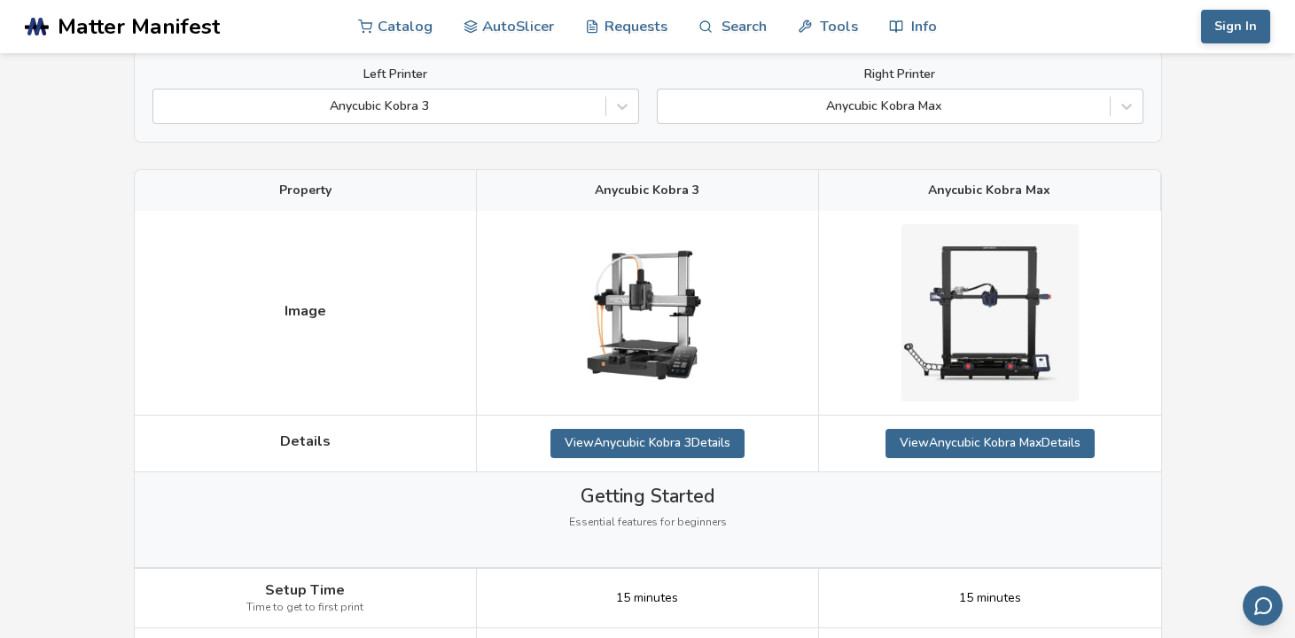
scroll to position [0, 0]
